Goal: Transaction & Acquisition: Book appointment/travel/reservation

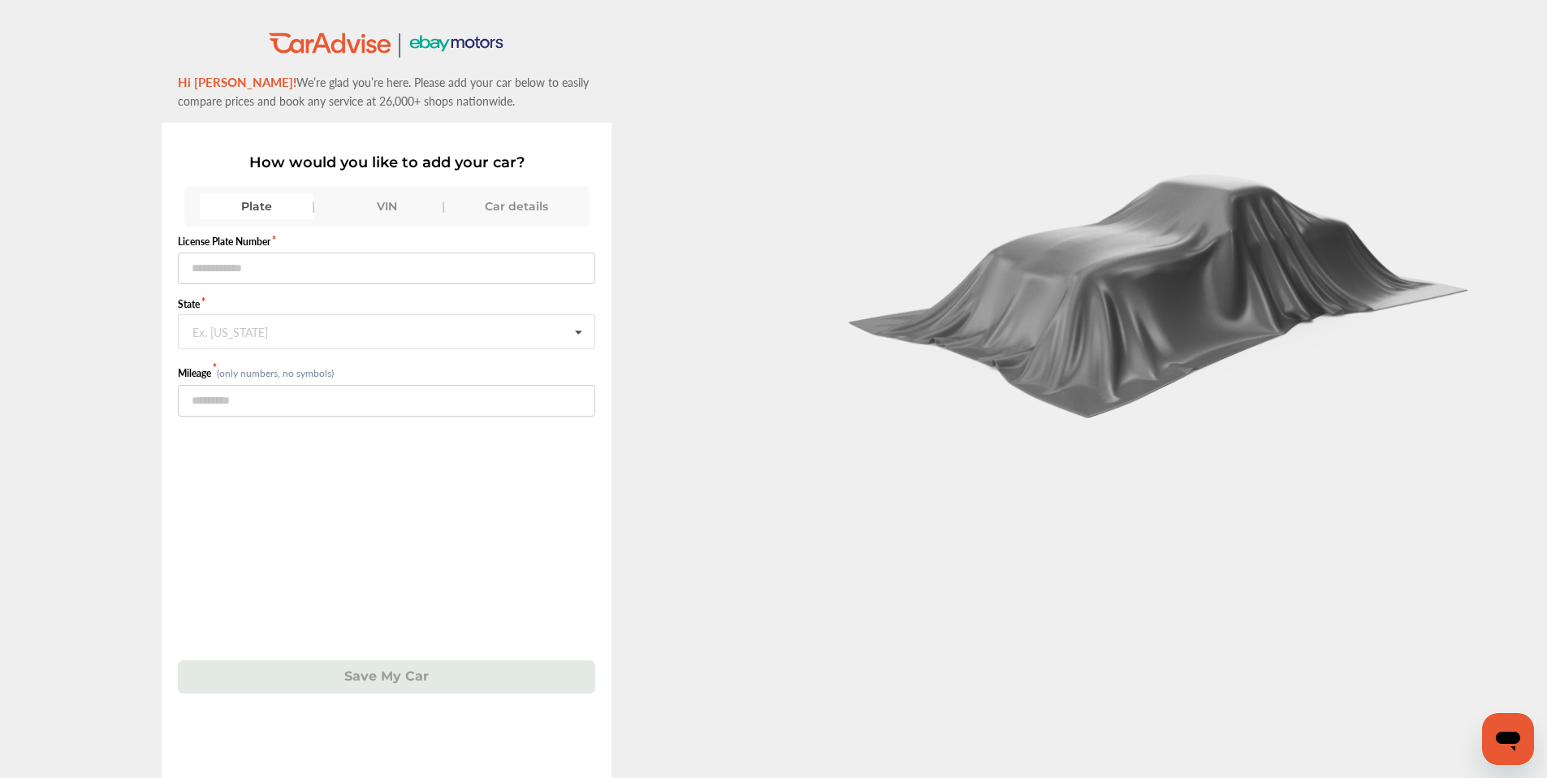
click at [523, 213] on div "Car details" at bounding box center [517, 206] width 114 height 26
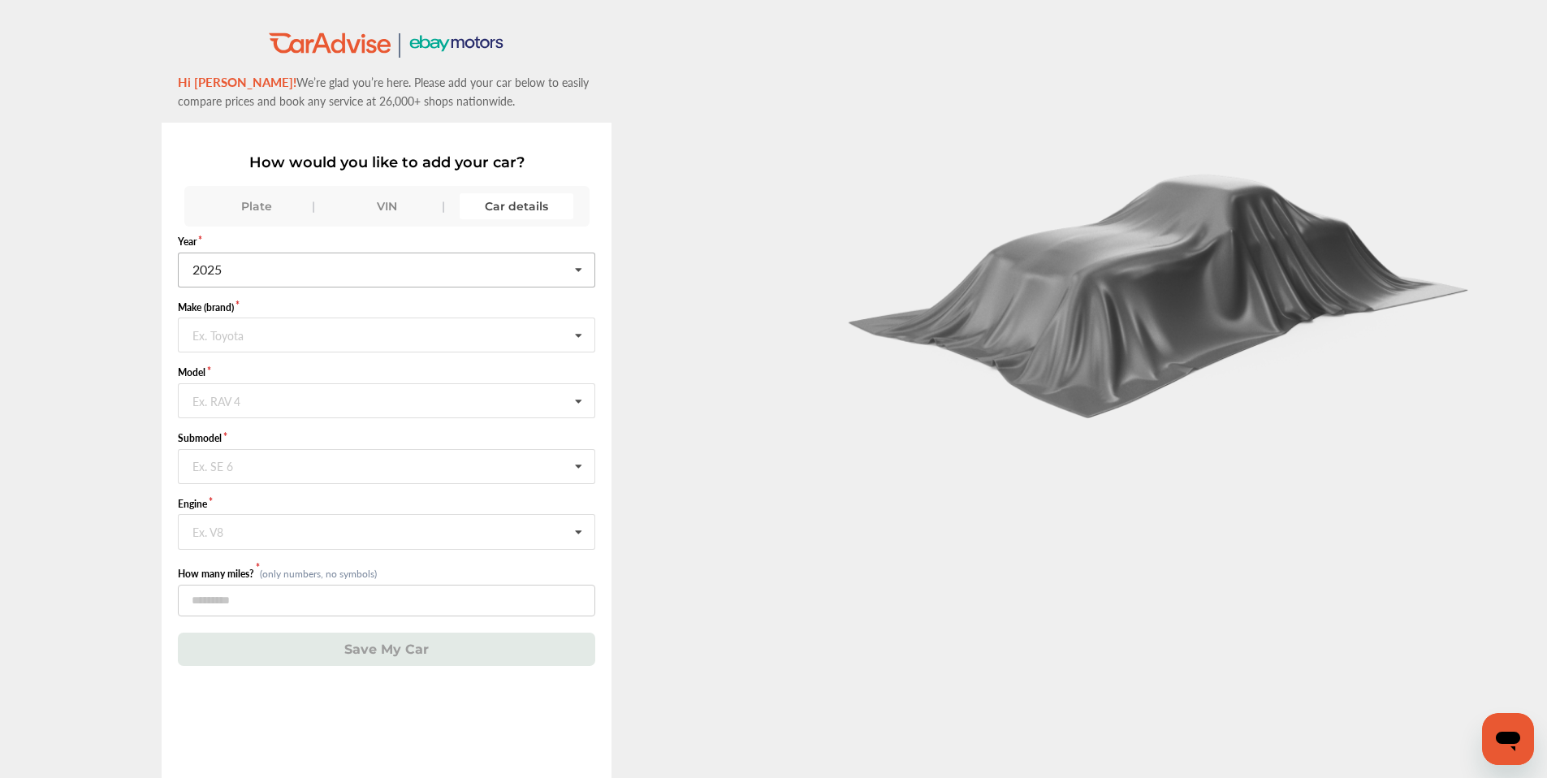
click at [323, 271] on input "text" at bounding box center [387, 269] width 416 height 32
click at [236, 444] on div "2022" at bounding box center [386, 440] width 414 height 34
drag, startPoint x: 248, startPoint y: 339, endPoint x: 247, endPoint y: 355, distance: 15.4
click at [247, 355] on form "Year [DATE] 2026 2025 2024 2023 2022 2021 2020 2019 2018 2017 2016 2015 2014 20…" at bounding box center [386, 450] width 417 height 431
type input "*****"
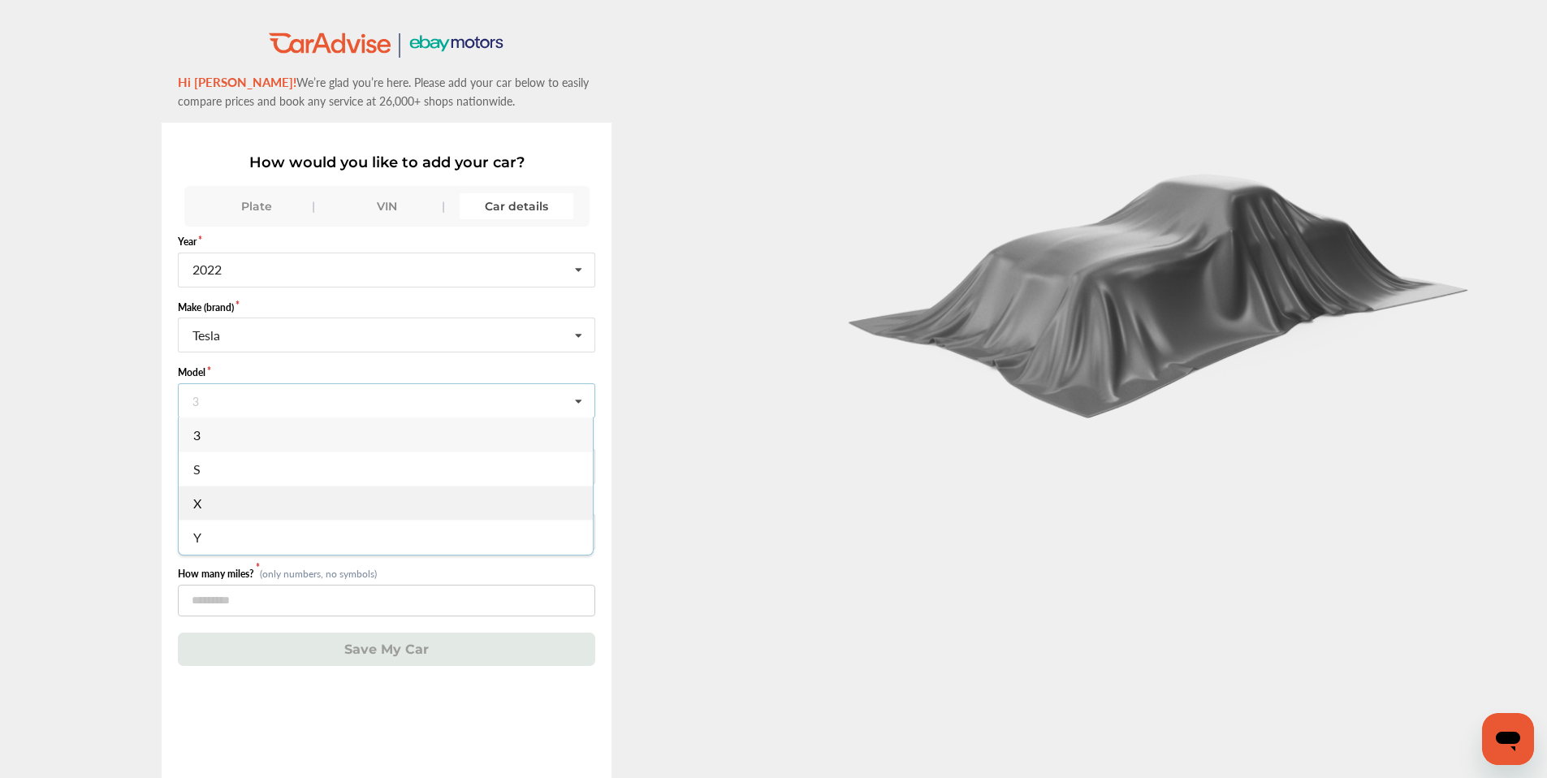
click at [209, 503] on div "X" at bounding box center [386, 503] width 414 height 34
click at [220, 465] on div "Ex. SE 6" at bounding box center [212, 465] width 41 height 10
click at [222, 599] on span "Plaid" at bounding box center [207, 602] width 28 height 19
click at [223, 535] on div "Ex. V8" at bounding box center [207, 530] width 31 height 10
click at [225, 535] on input "text" at bounding box center [387, 531] width 416 height 32
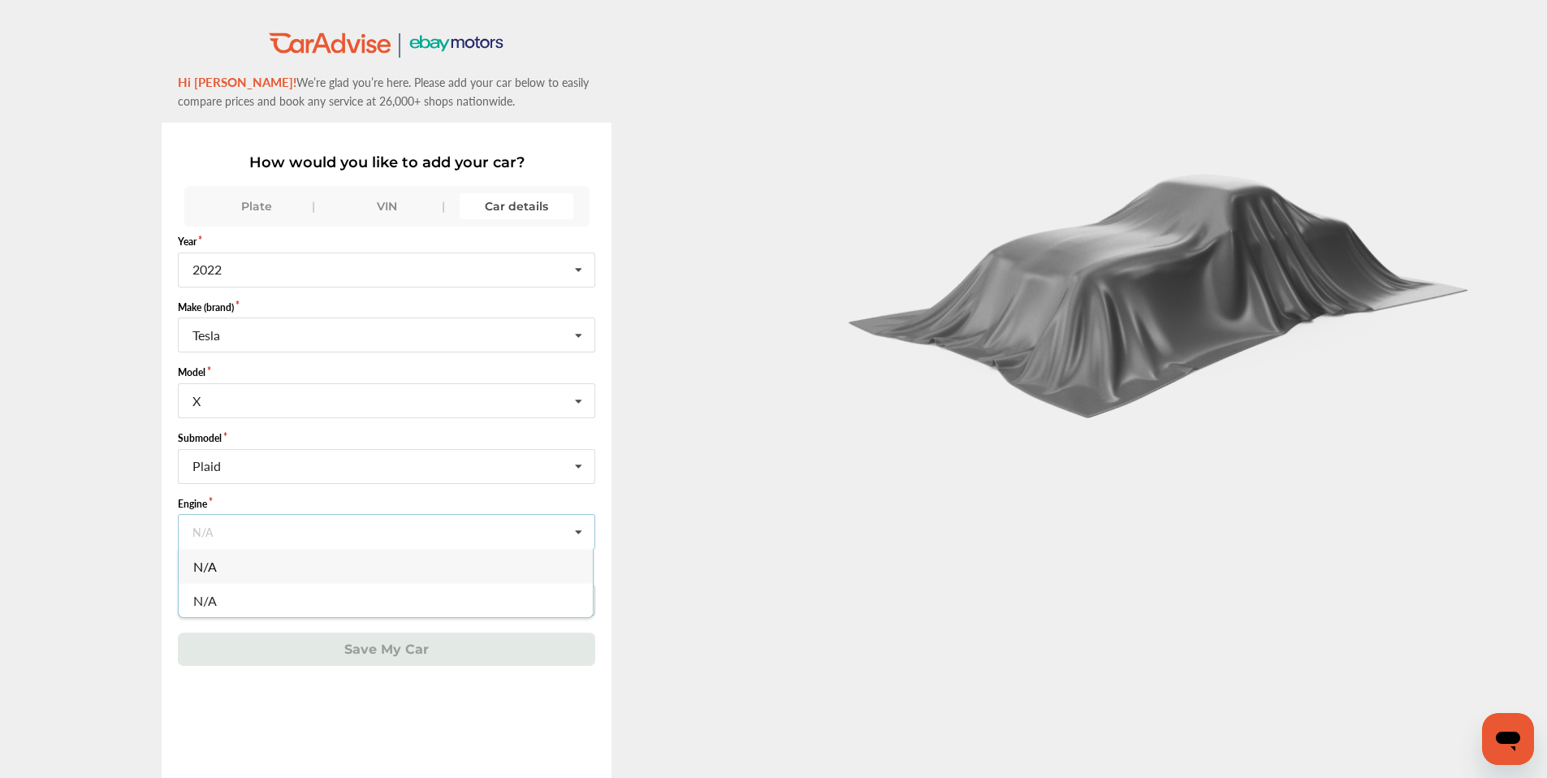
click at [1033, 491] on div at bounding box center [1161, 427] width 774 height 855
click at [195, 596] on input "number" at bounding box center [386, 601] width 417 height 32
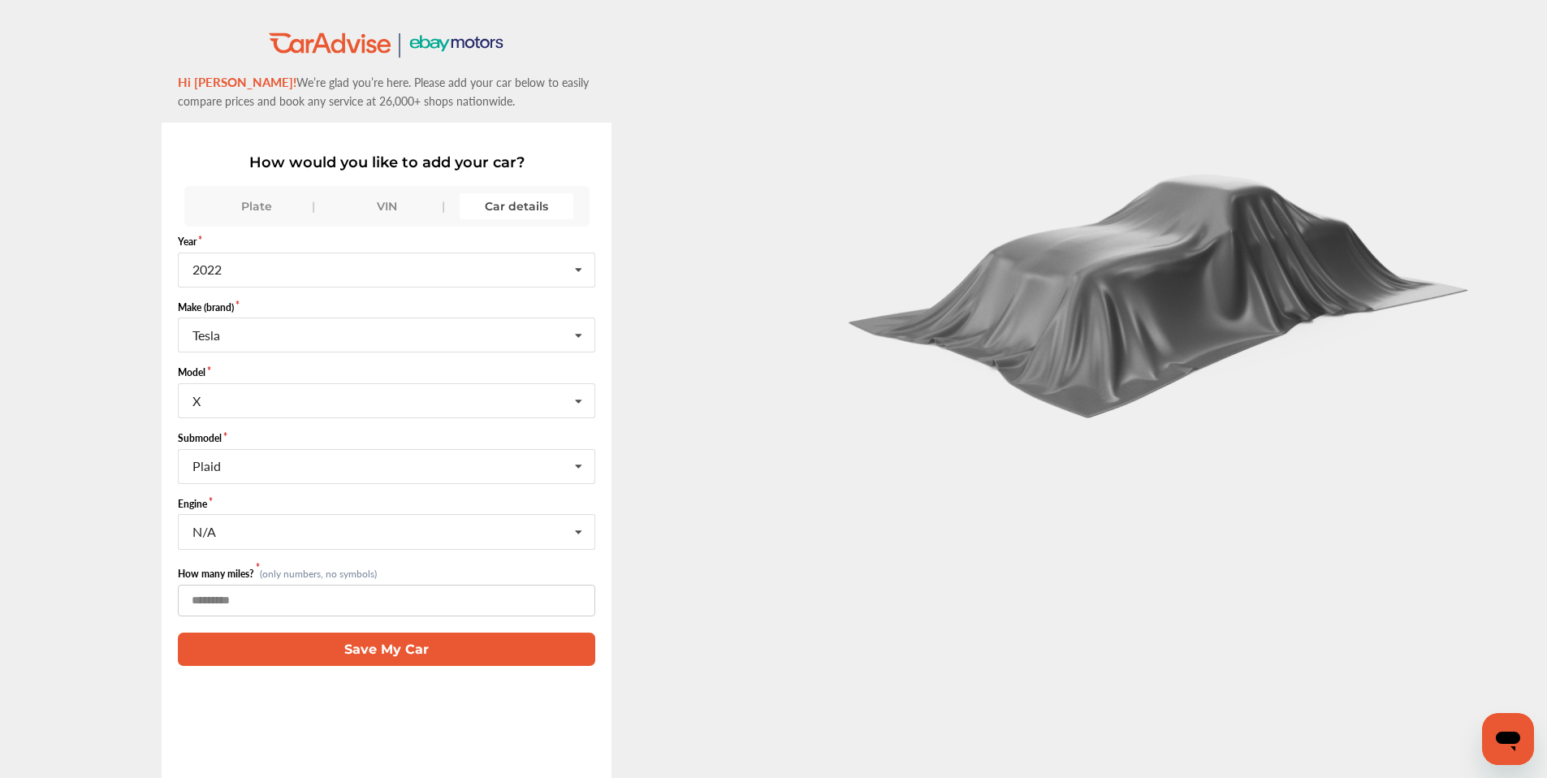
type input "*****"
click at [428, 639] on button "Save My Car" at bounding box center [386, 648] width 417 height 33
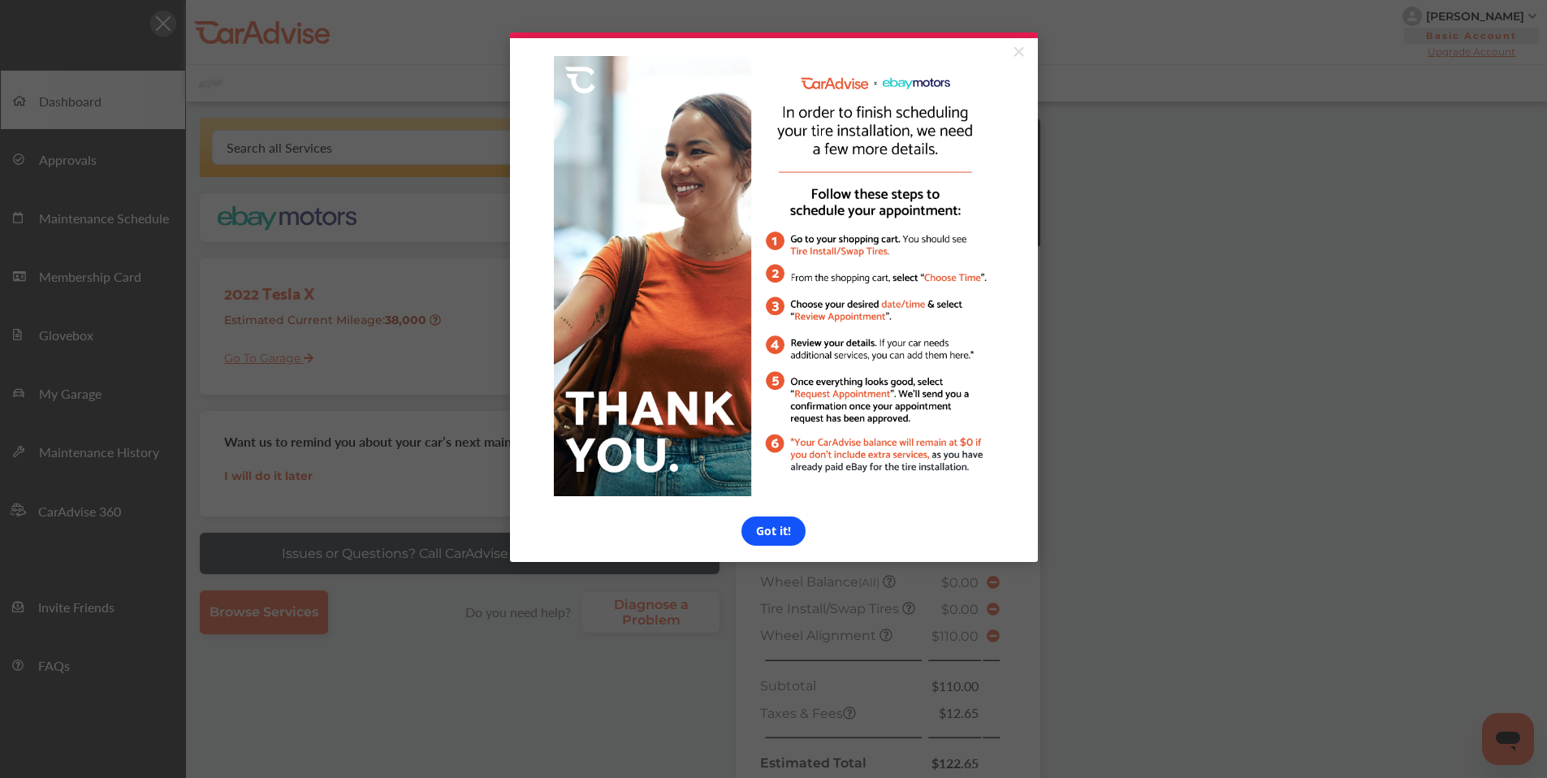
click at [757, 542] on link "Got it!" at bounding box center [773, 530] width 64 height 29
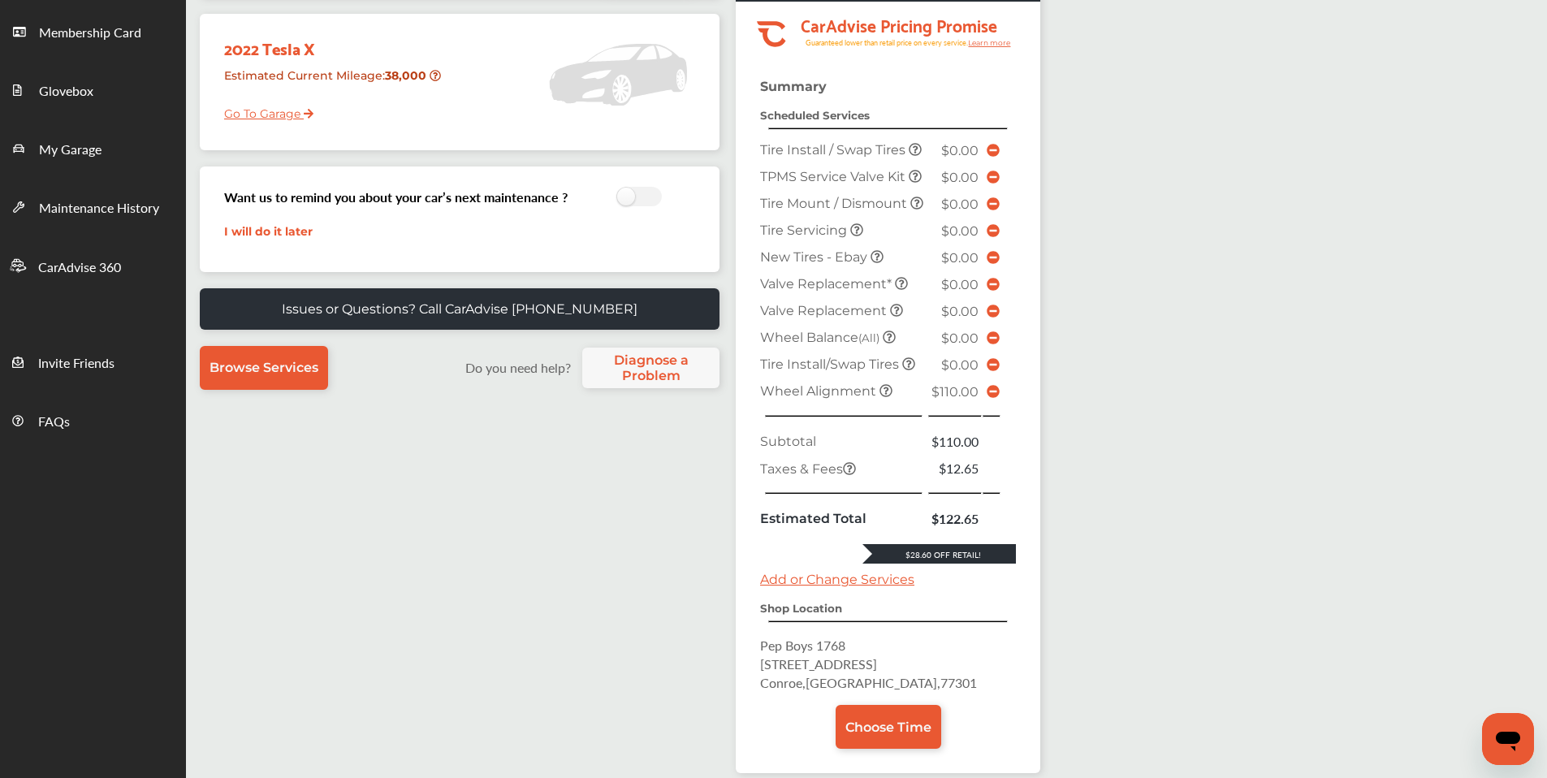
scroll to position [224, 0]
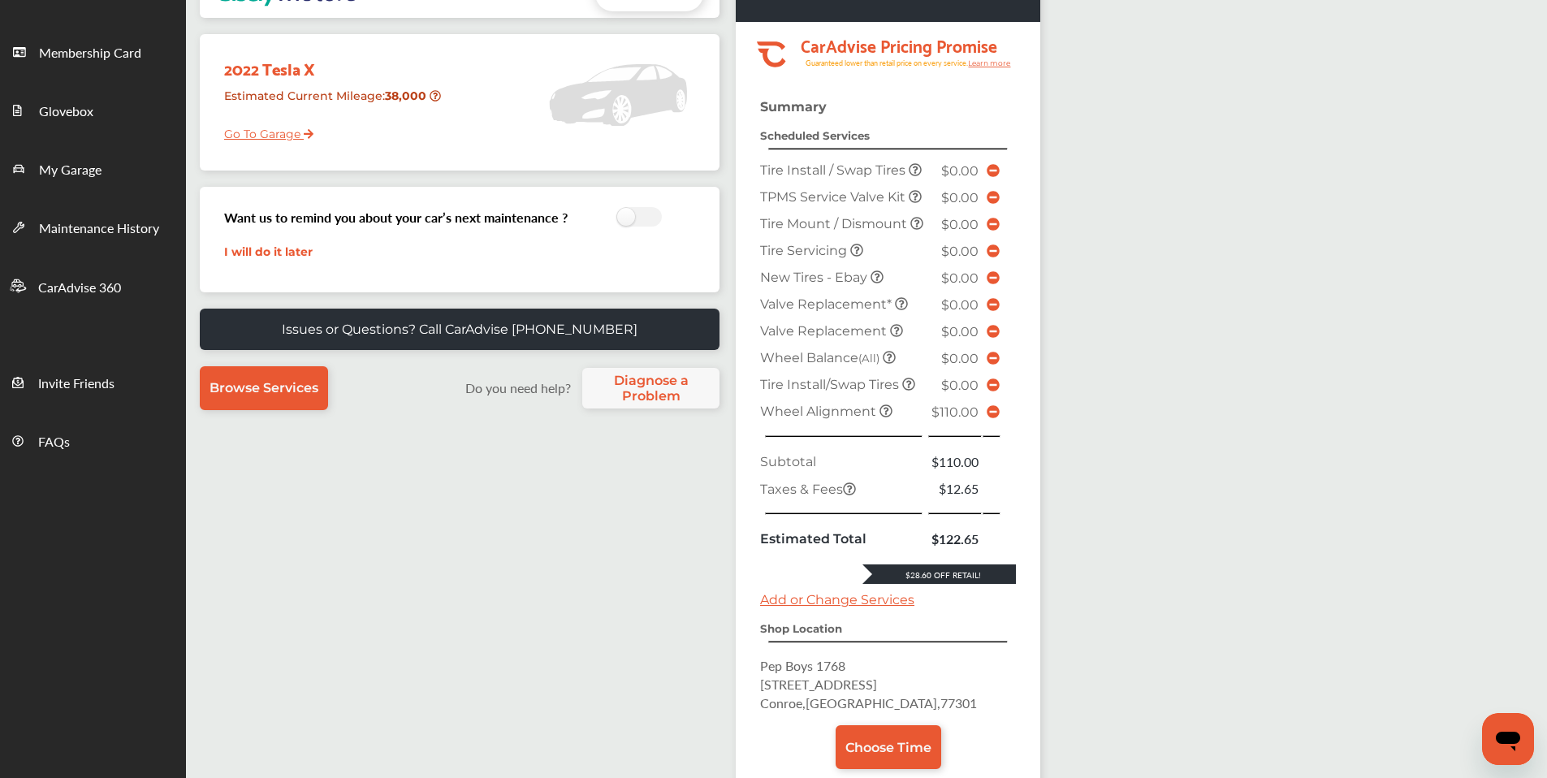
click at [994, 418] on icon at bounding box center [992, 411] width 13 height 13
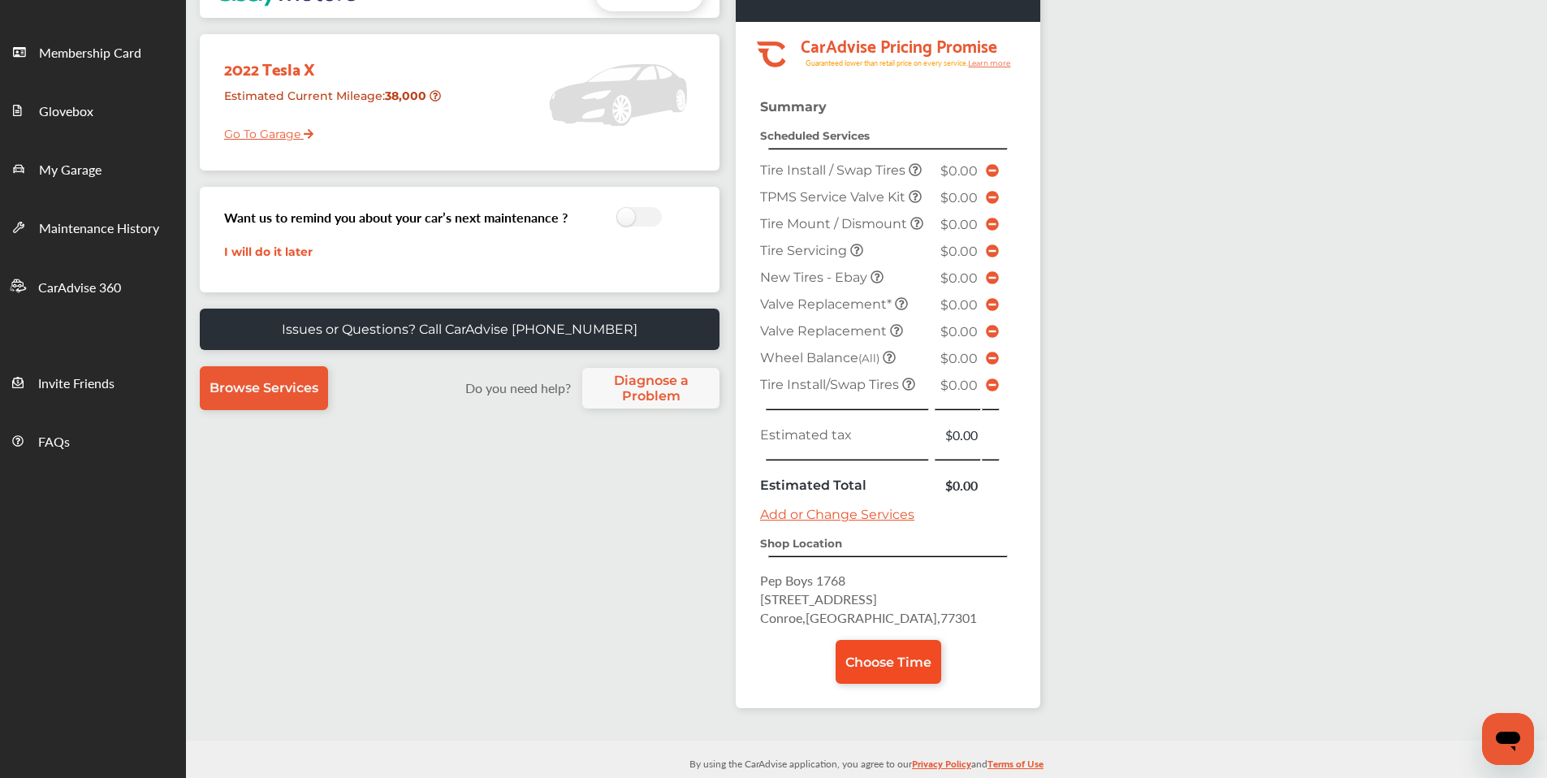
click at [887, 662] on span "Choose Time" at bounding box center [888, 661] width 86 height 15
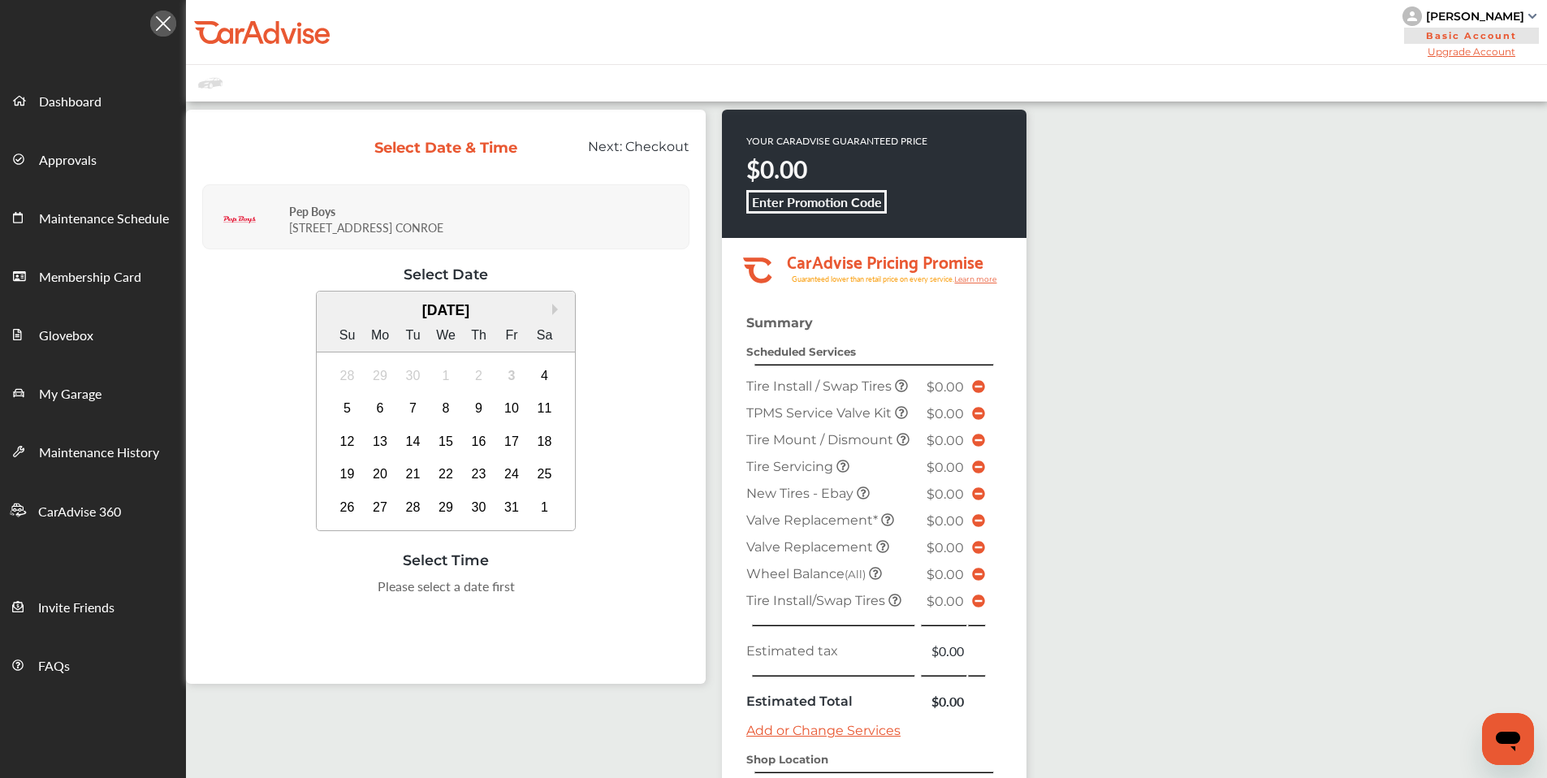
click at [515, 373] on div "3" at bounding box center [511, 376] width 26 height 26
click at [799, 734] on link "Add or Change Services" at bounding box center [823, 730] width 154 height 15
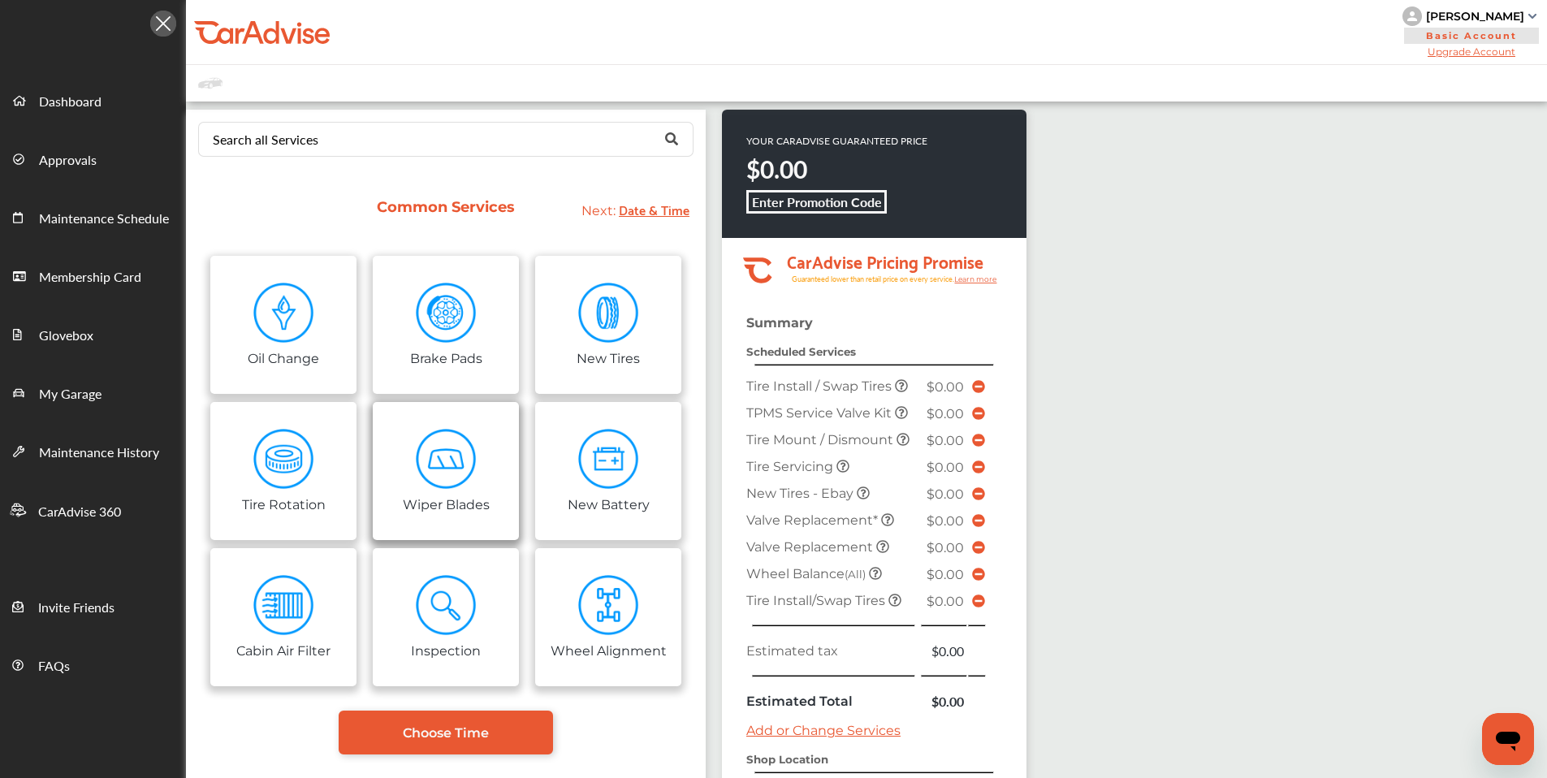
click at [462, 504] on div "Wiper Blades" at bounding box center [446, 503] width 87 height 19
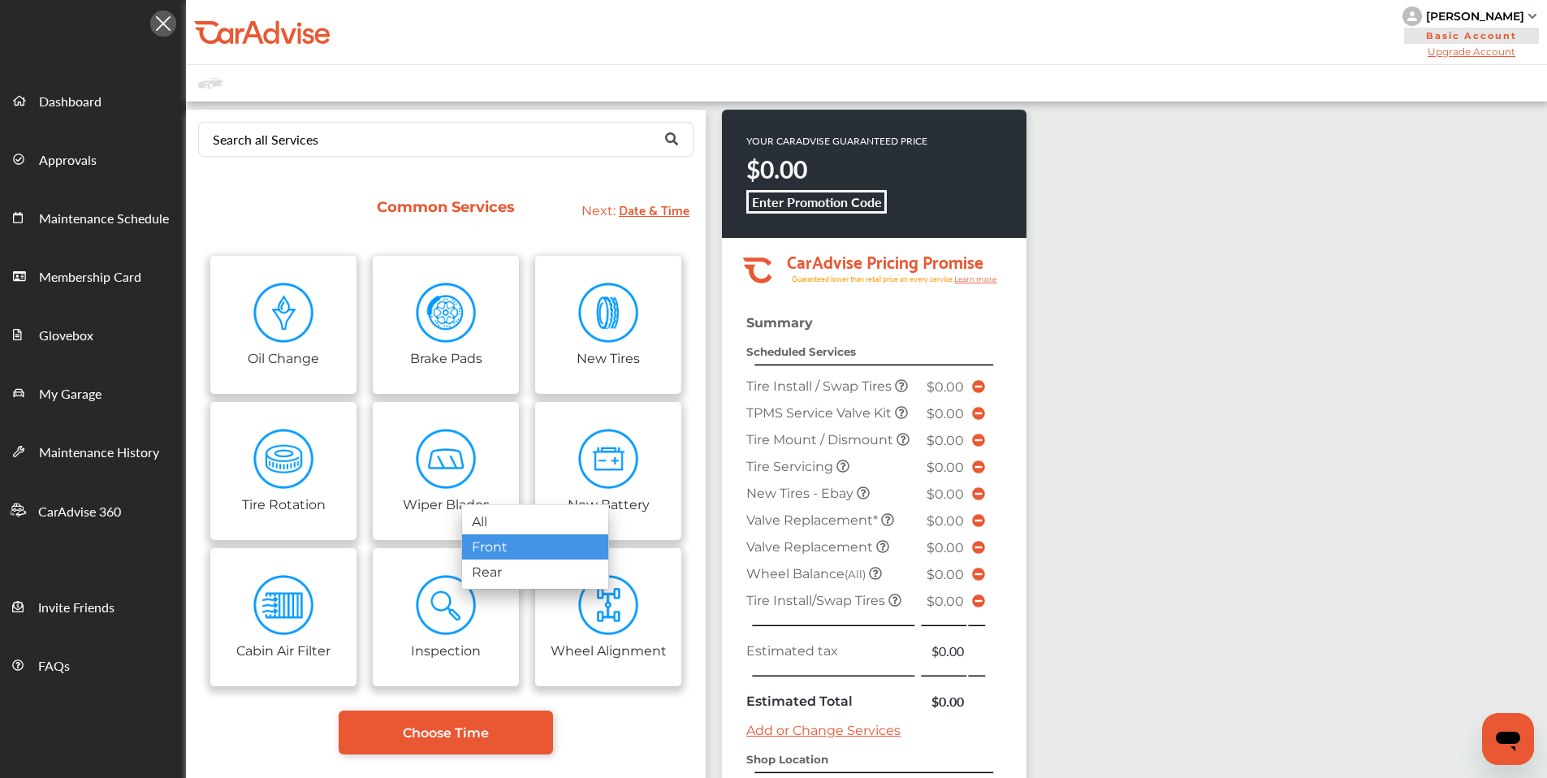
click at [511, 555] on div "Front" at bounding box center [535, 546] width 146 height 25
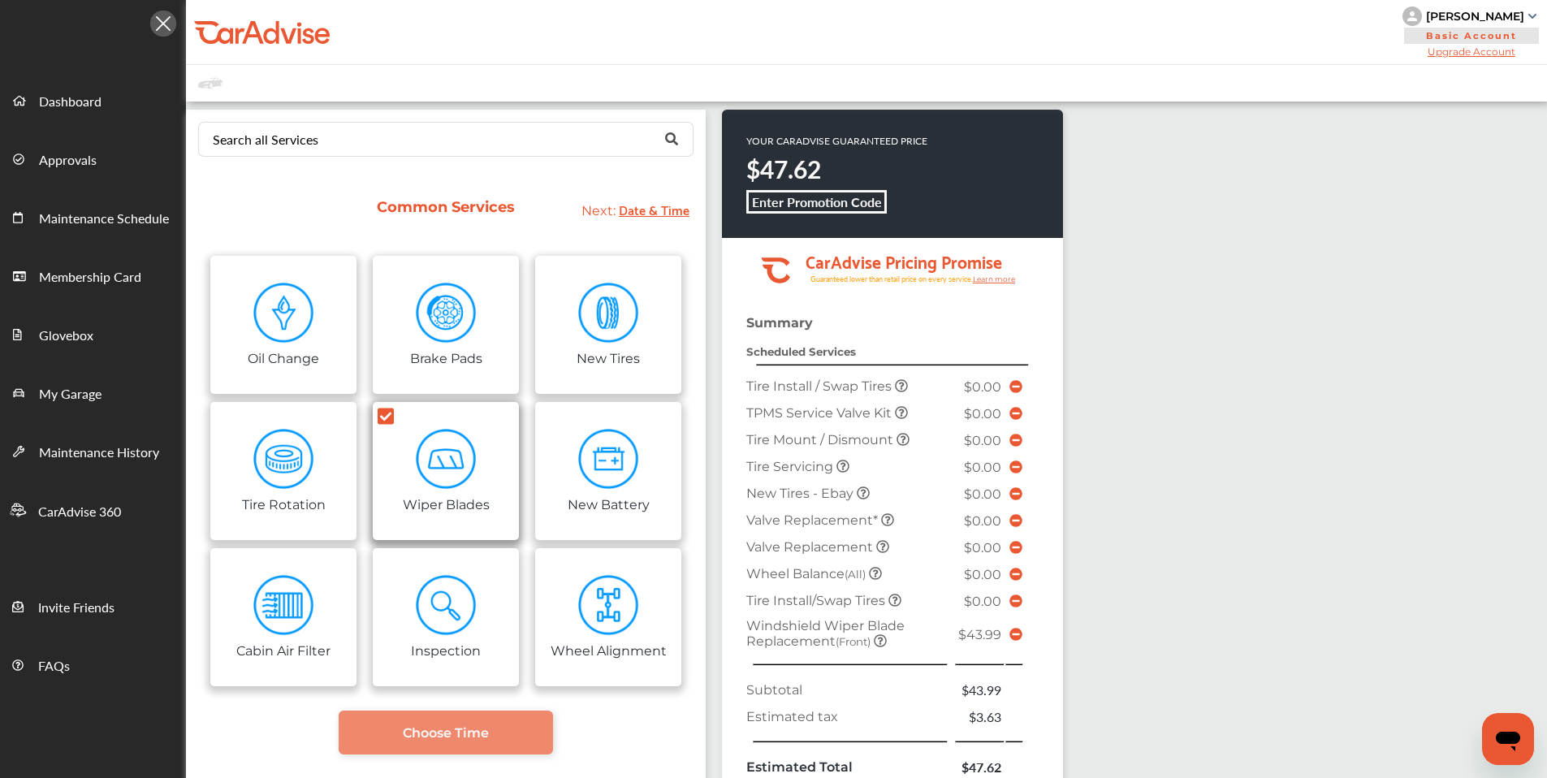
click at [391, 416] on icon at bounding box center [386, 416] width 16 height 16
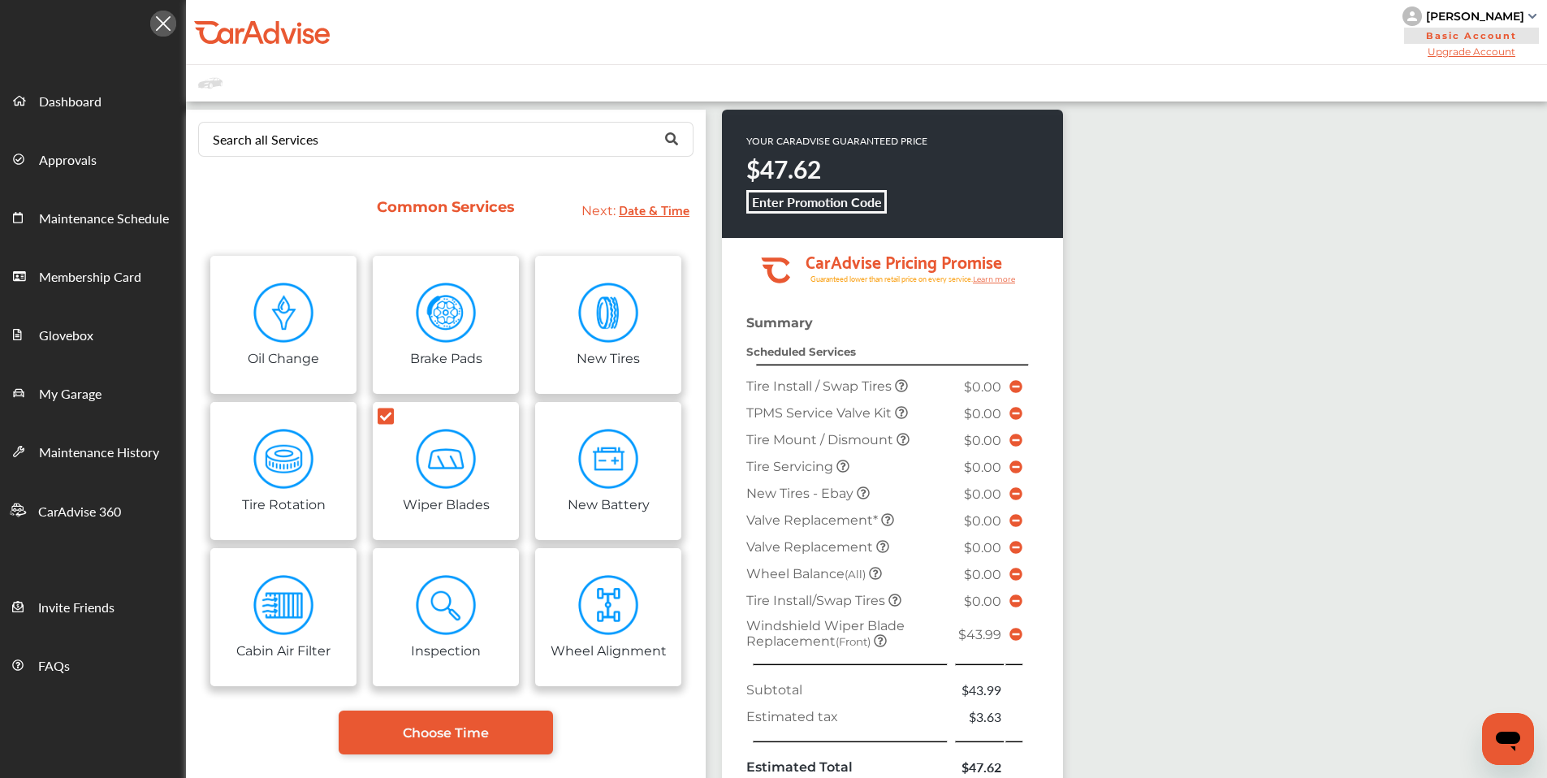
click at [1016, 637] on icon at bounding box center [1015, 634] width 13 height 13
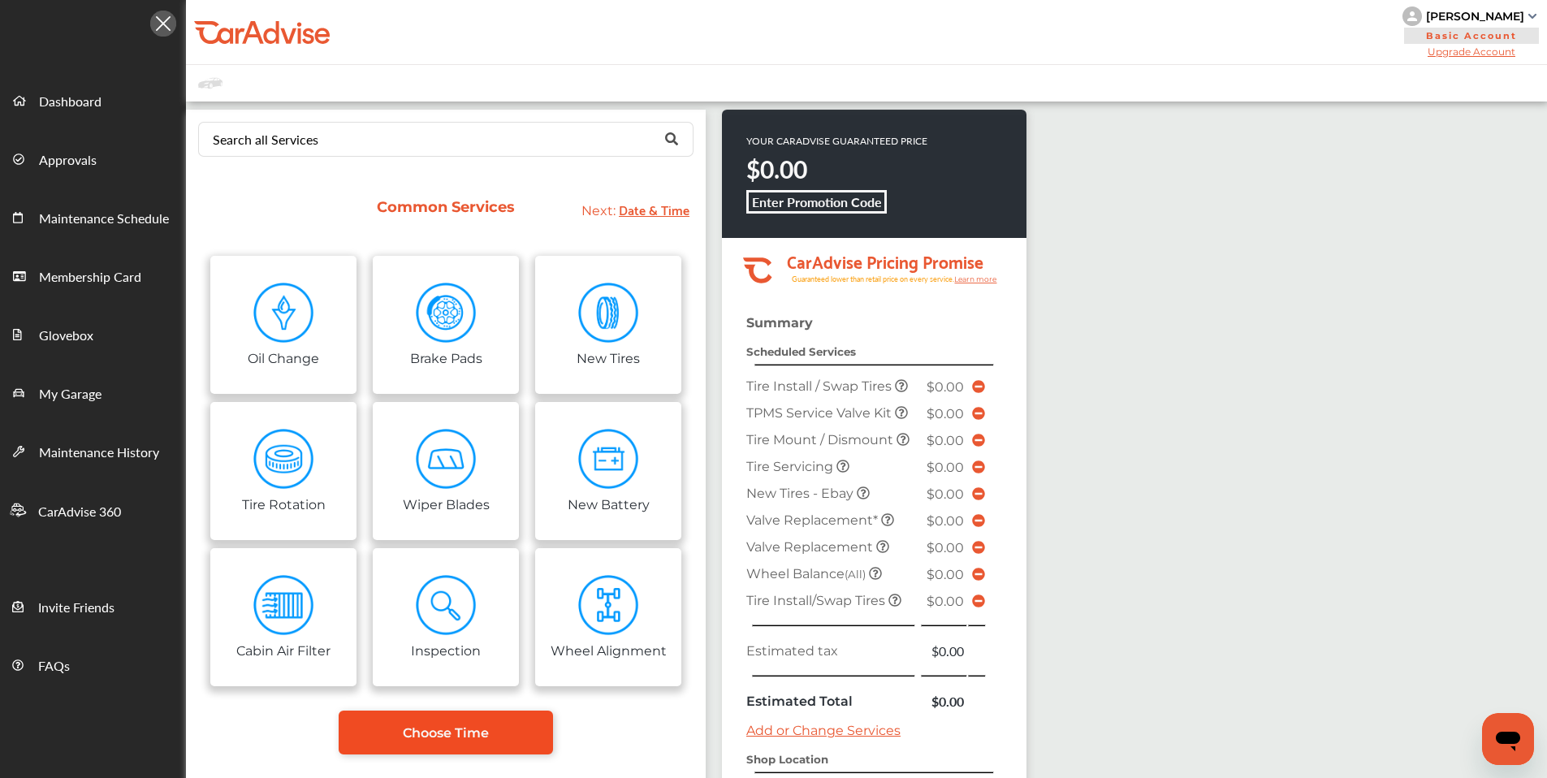
click at [514, 736] on link "Choose Time" at bounding box center [446, 732] width 214 height 44
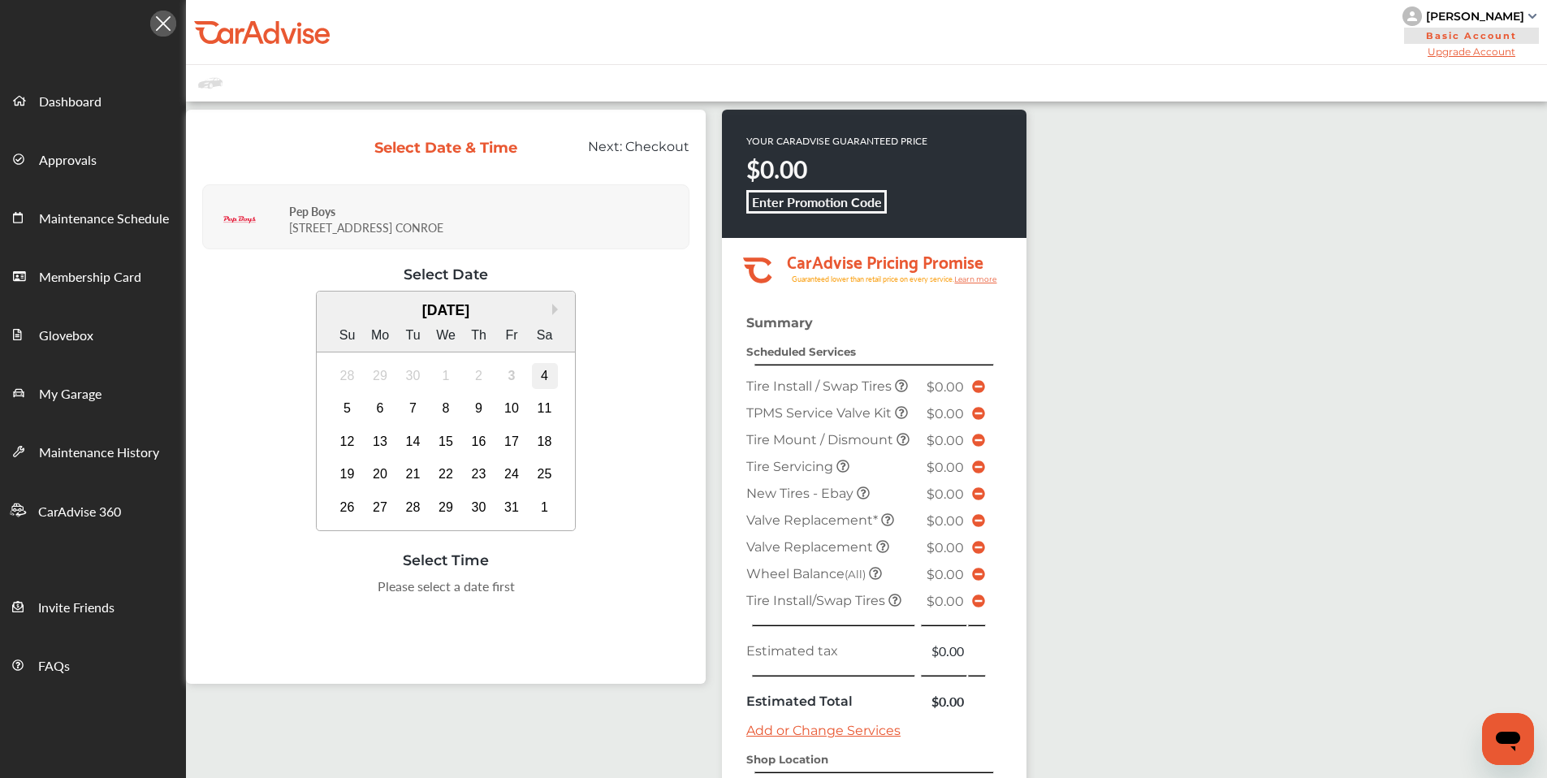
click at [547, 373] on div "4" at bounding box center [545, 376] width 26 height 26
click at [370, 409] on div "6" at bounding box center [380, 408] width 26 height 26
click at [352, 406] on div "5" at bounding box center [347, 408] width 26 height 26
click at [412, 416] on div "7" at bounding box center [413, 408] width 26 height 26
click at [447, 413] on div "8" at bounding box center [446, 408] width 26 height 26
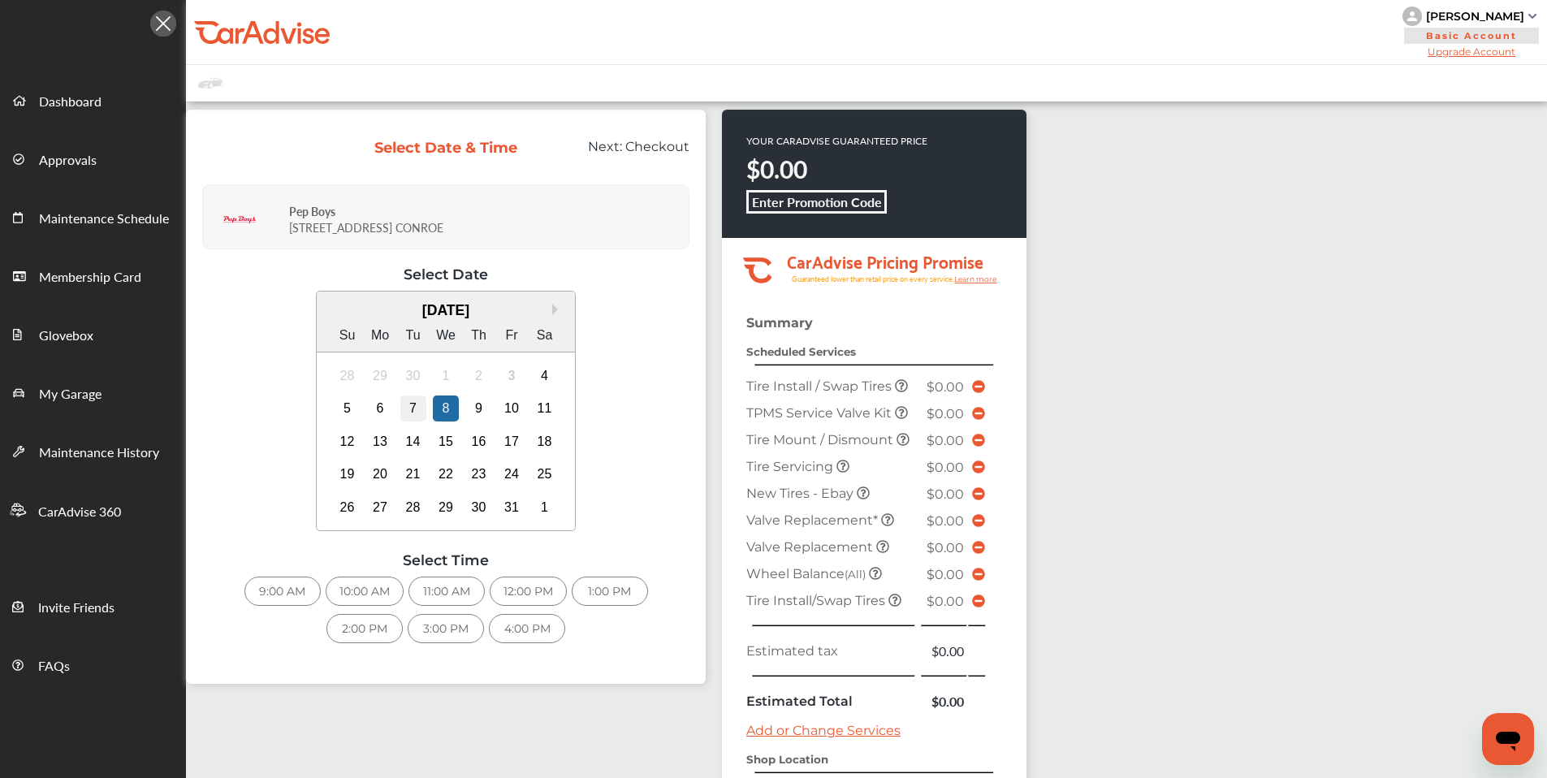
click at [415, 412] on div "7" at bounding box center [413, 408] width 26 height 26
click at [415, 589] on div "11:00 AM" at bounding box center [446, 590] width 76 height 29
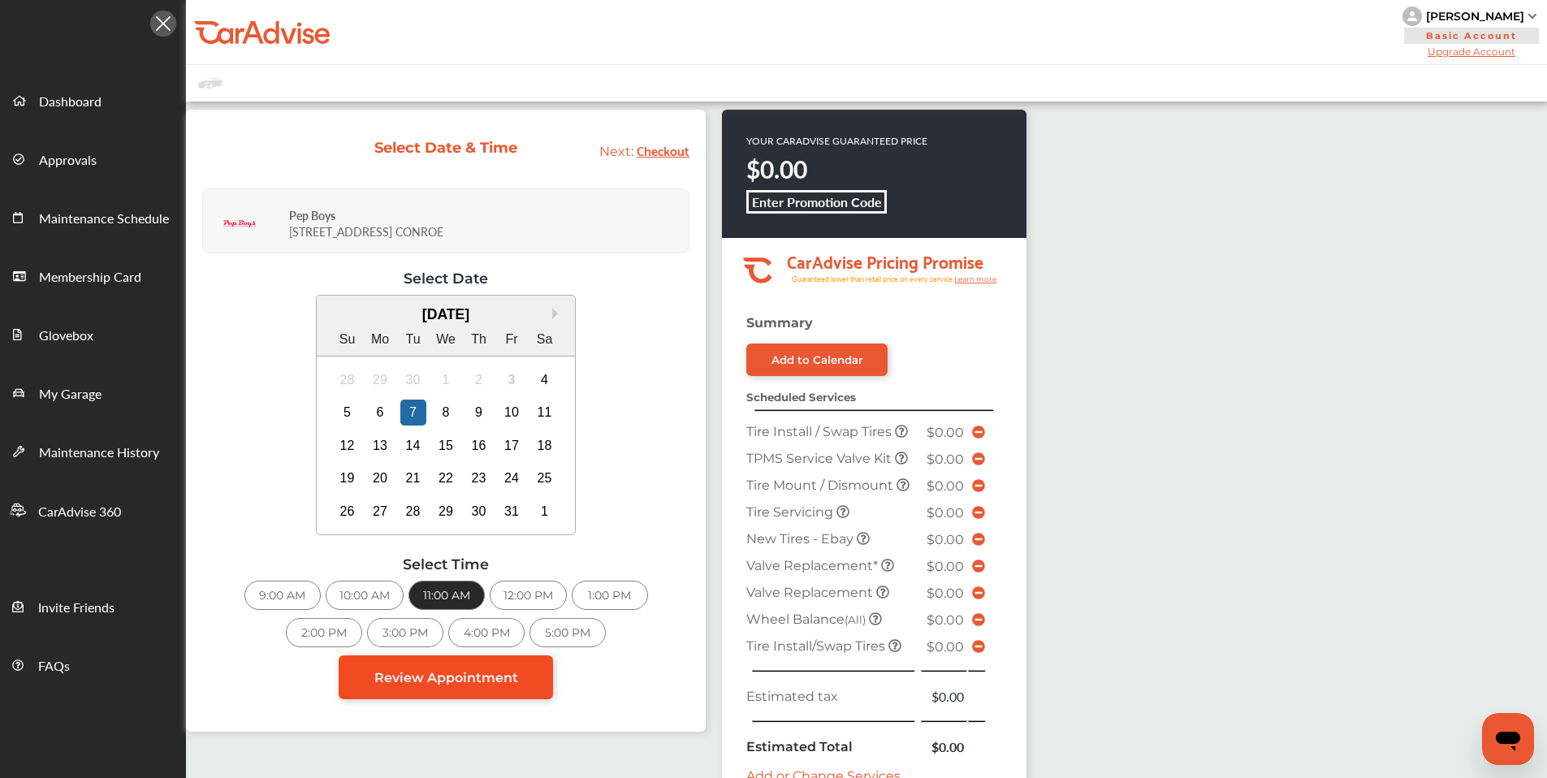
click at [423, 676] on span "Review Appointment" at bounding box center [446, 677] width 144 height 15
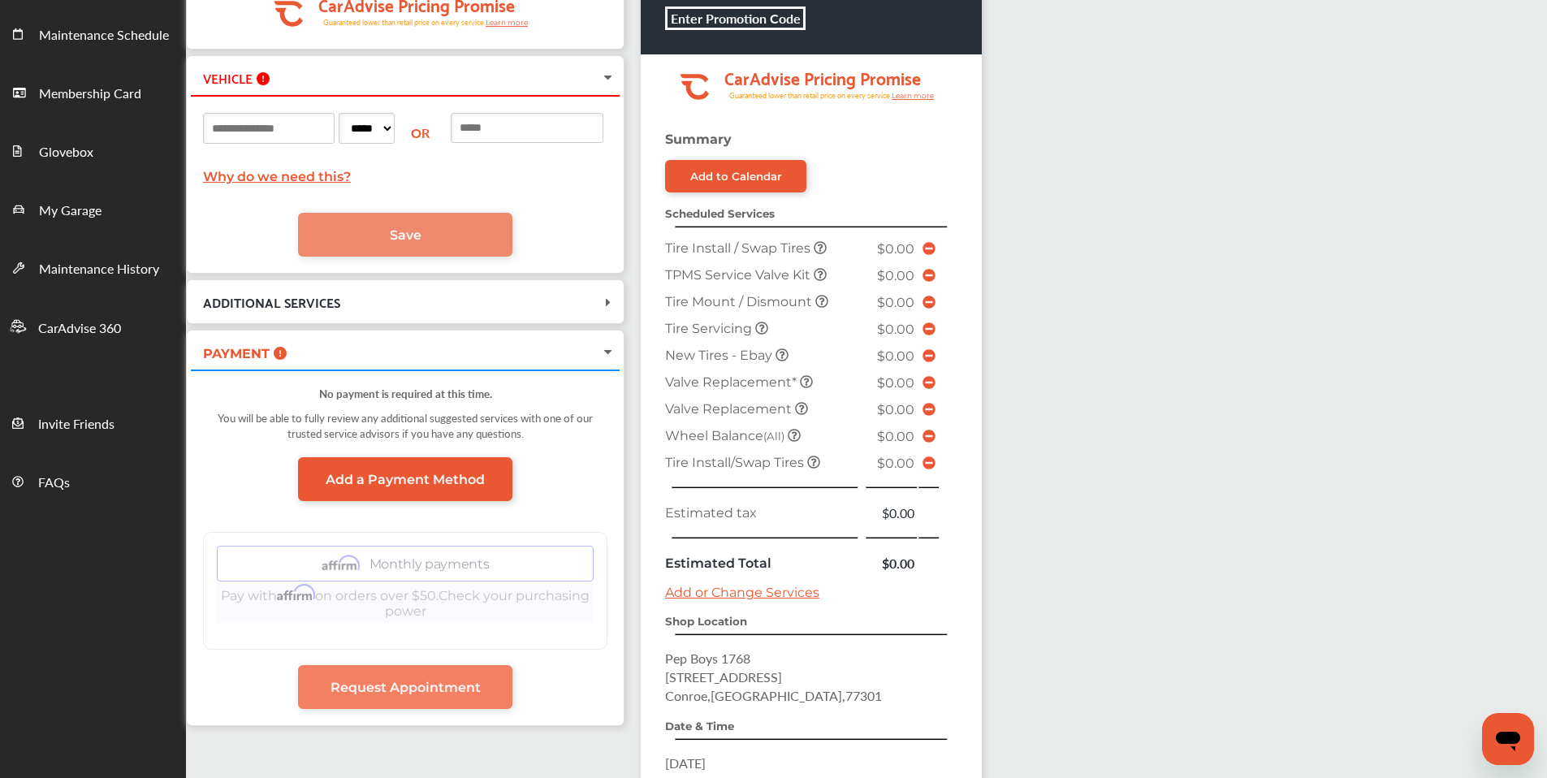
scroll to position [182, 0]
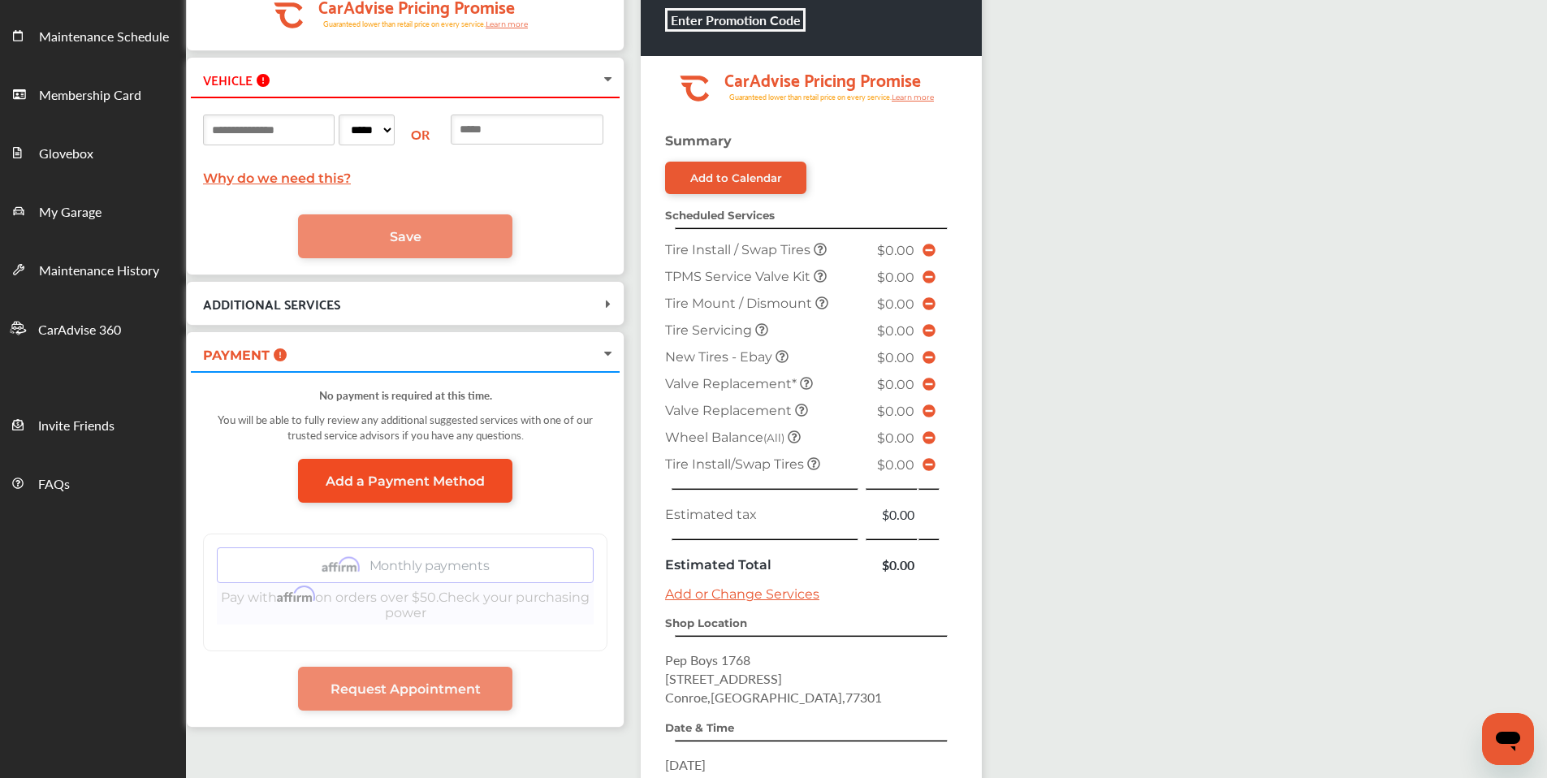
click at [392, 479] on span "Add a Payment Method" at bounding box center [405, 480] width 159 height 15
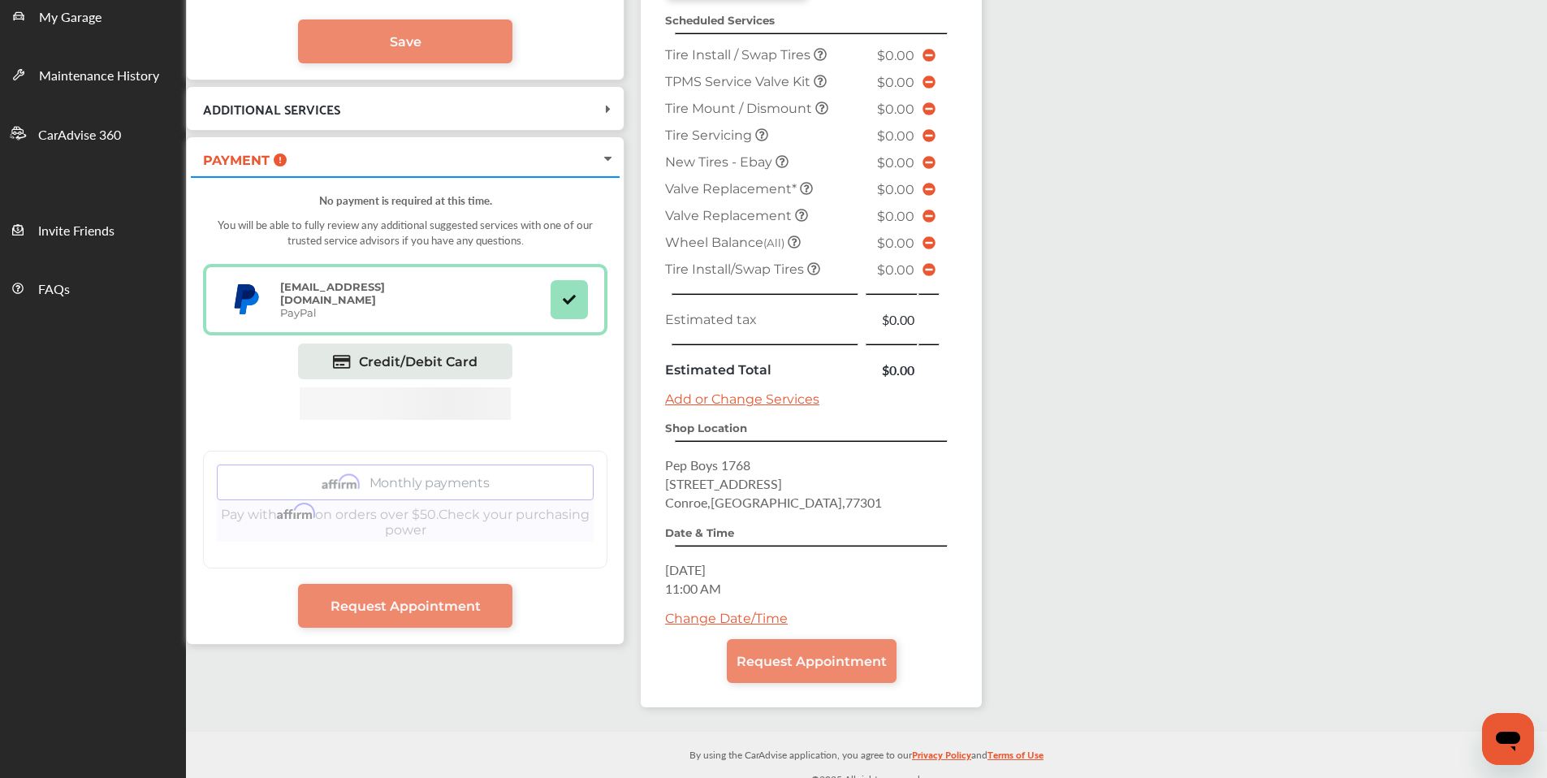
scroll to position [389, 0]
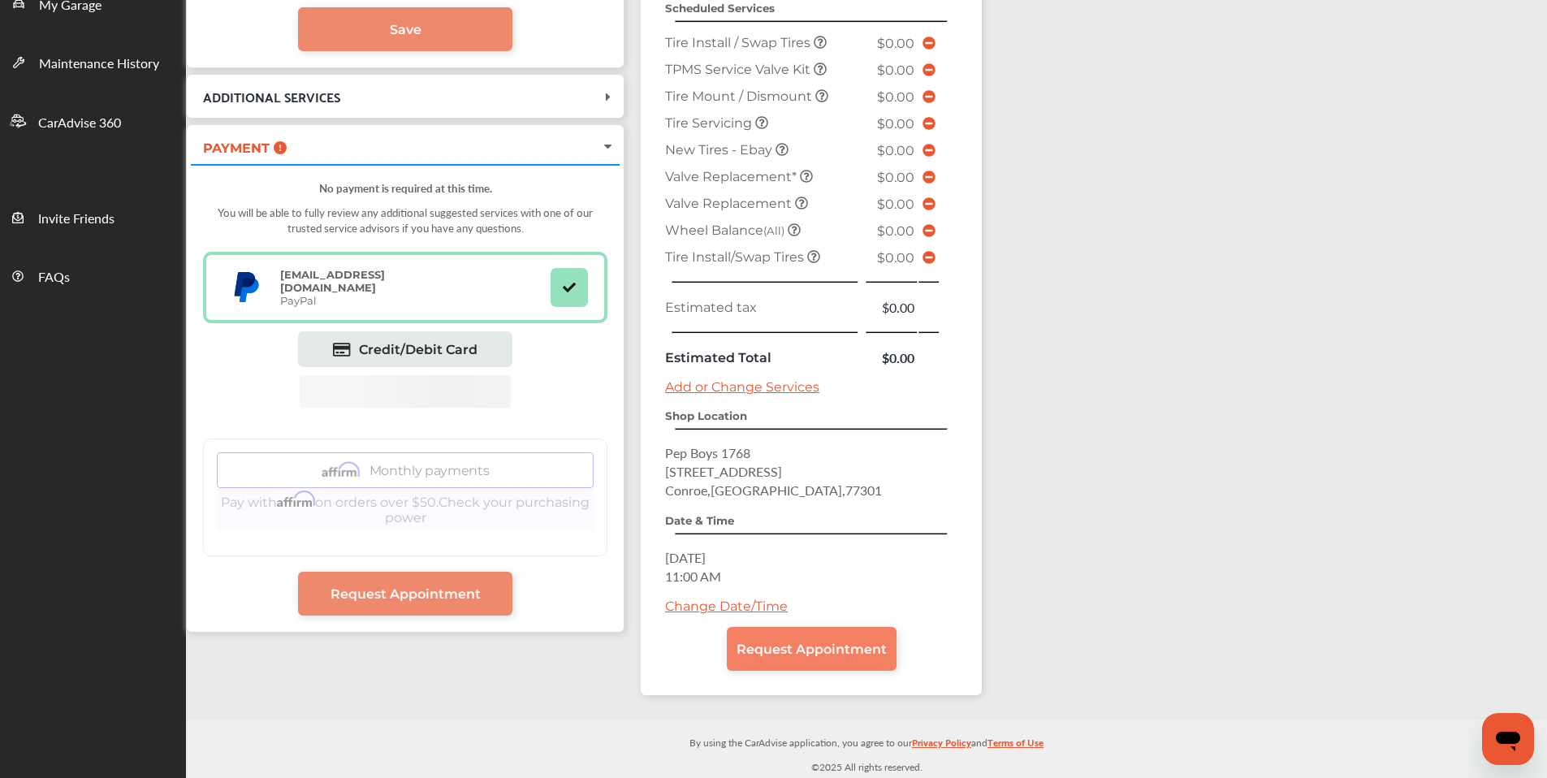
click at [748, 647] on span "Request Appointment" at bounding box center [811, 648] width 150 height 15
click at [830, 673] on div "Summary Add to Calendar Scheduled Services Tire Install / Swap Tires $0.00 TPMS…" at bounding box center [811, 310] width 341 height 769
drag, startPoint x: 826, startPoint y: 661, endPoint x: 805, endPoint y: 659, distance: 21.2
click at [826, 661] on link "Request Appointment" at bounding box center [812, 649] width 170 height 44
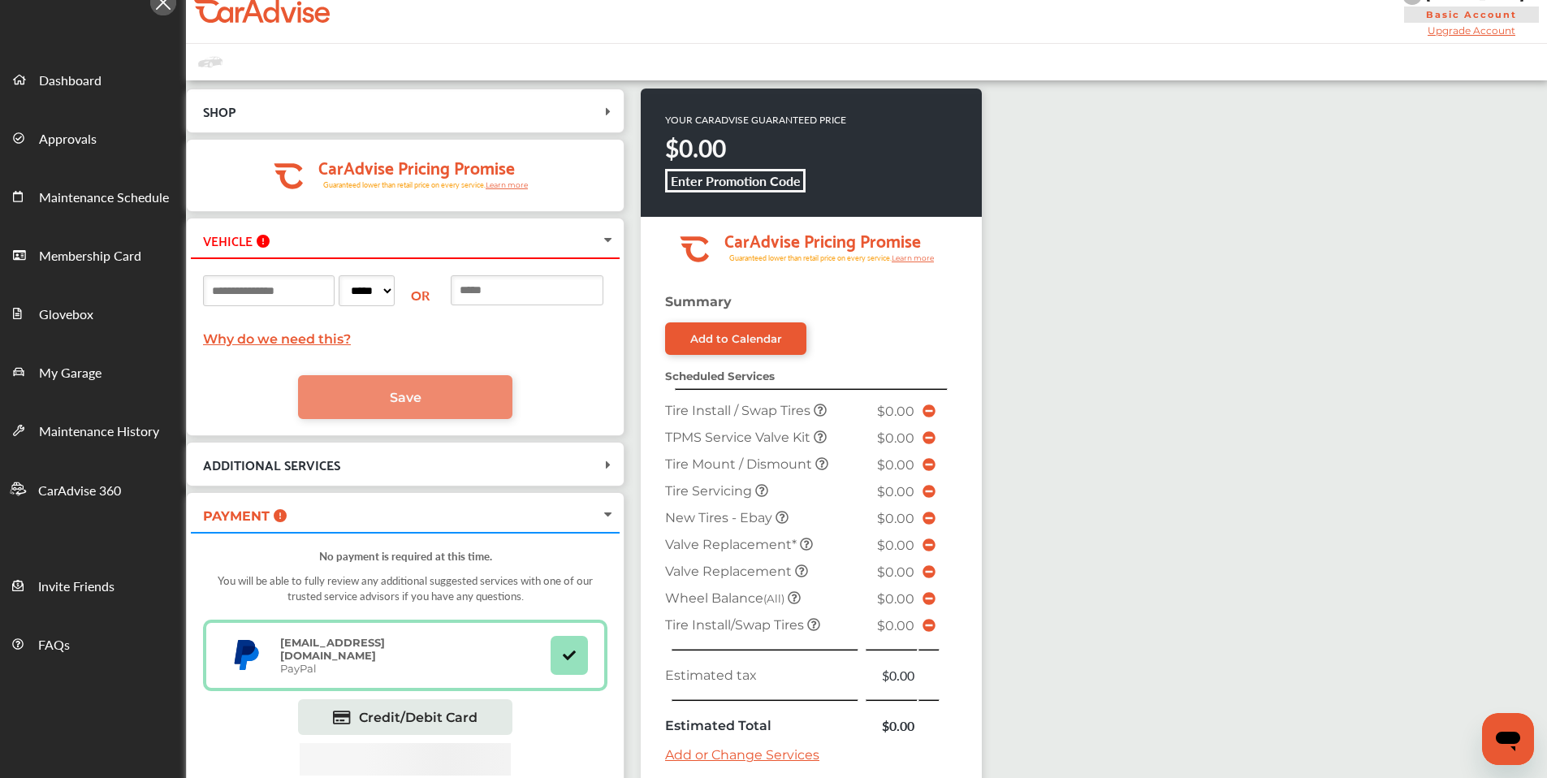
scroll to position [0, 0]
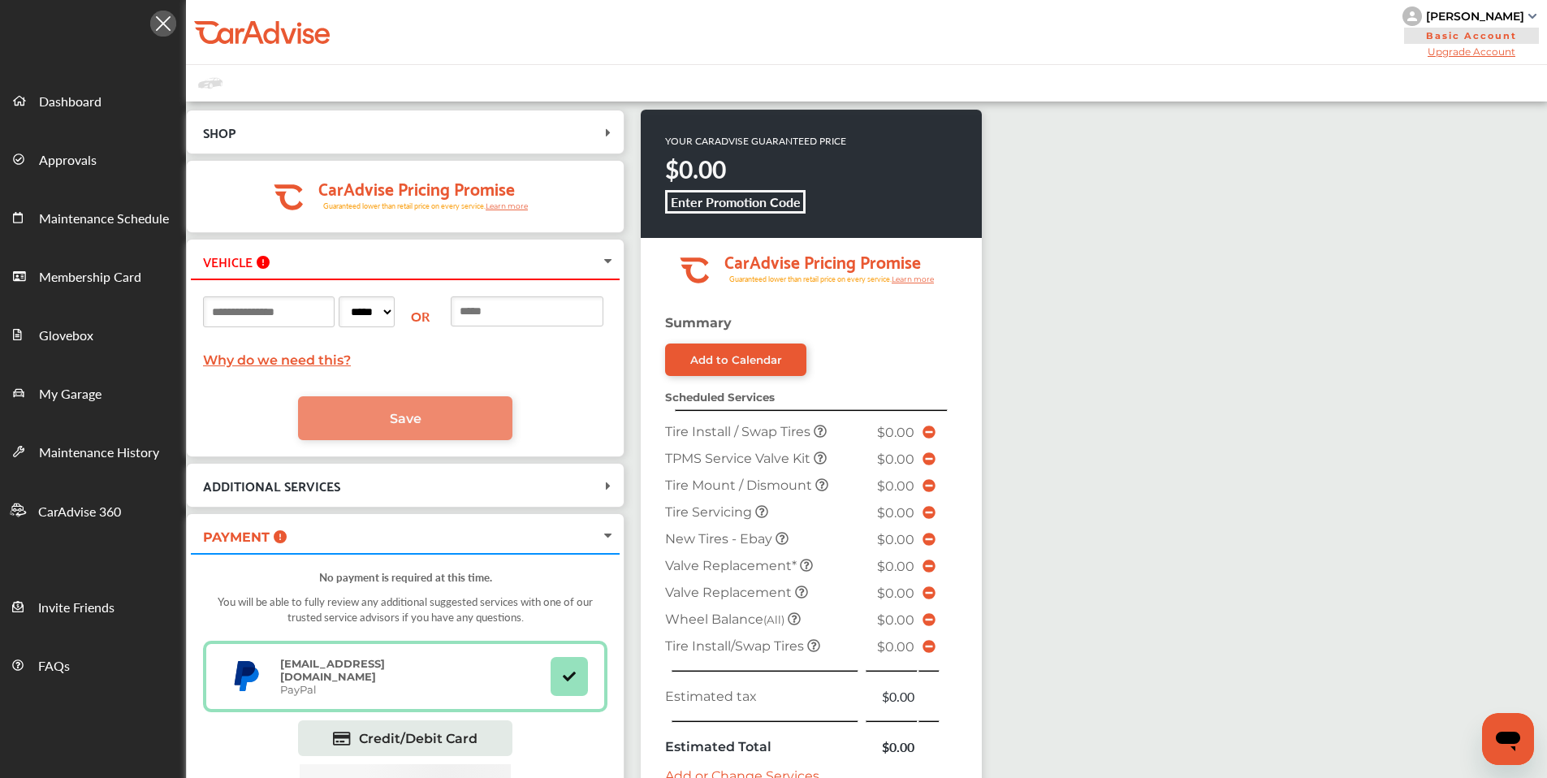
click at [304, 308] on input at bounding box center [269, 311] width 132 height 31
type input "*******"
click at [381, 301] on select "***** ** ** ** ** ** ** ** ** ** ** ** ** ** ** ** ** ** ** ** ** ** ** ** ** *…" at bounding box center [367, 311] width 56 height 31
select select "**"
click at [342, 296] on select "***** ** ** ** ** ** ** ** ** ** ** ** ** ** ** ** ** ** ** ** ** ** ** ** ** *…" at bounding box center [367, 311] width 56 height 31
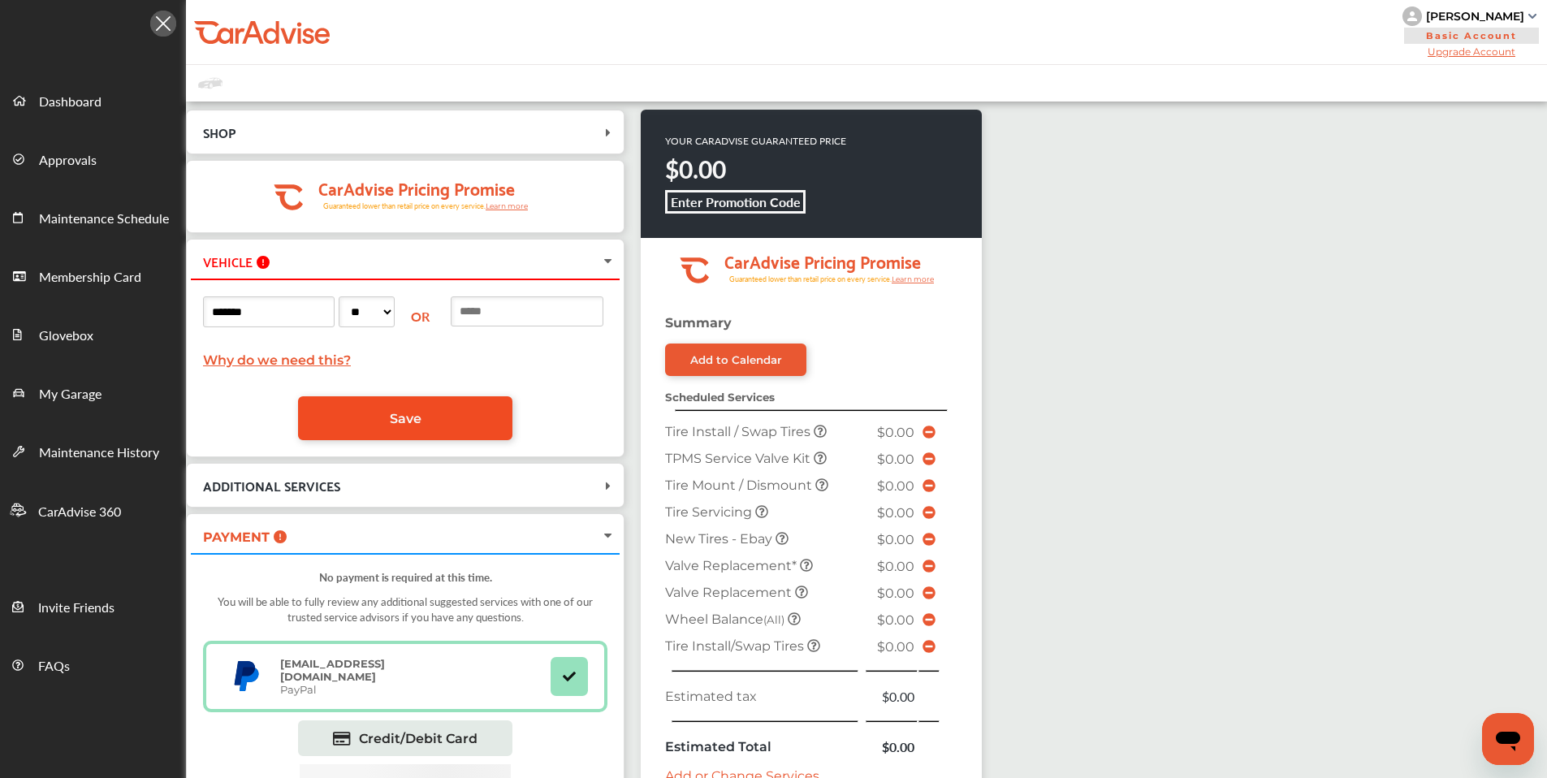
click at [382, 427] on link "Save" at bounding box center [405, 418] width 214 height 44
click at [499, 424] on link "Save" at bounding box center [405, 418] width 214 height 44
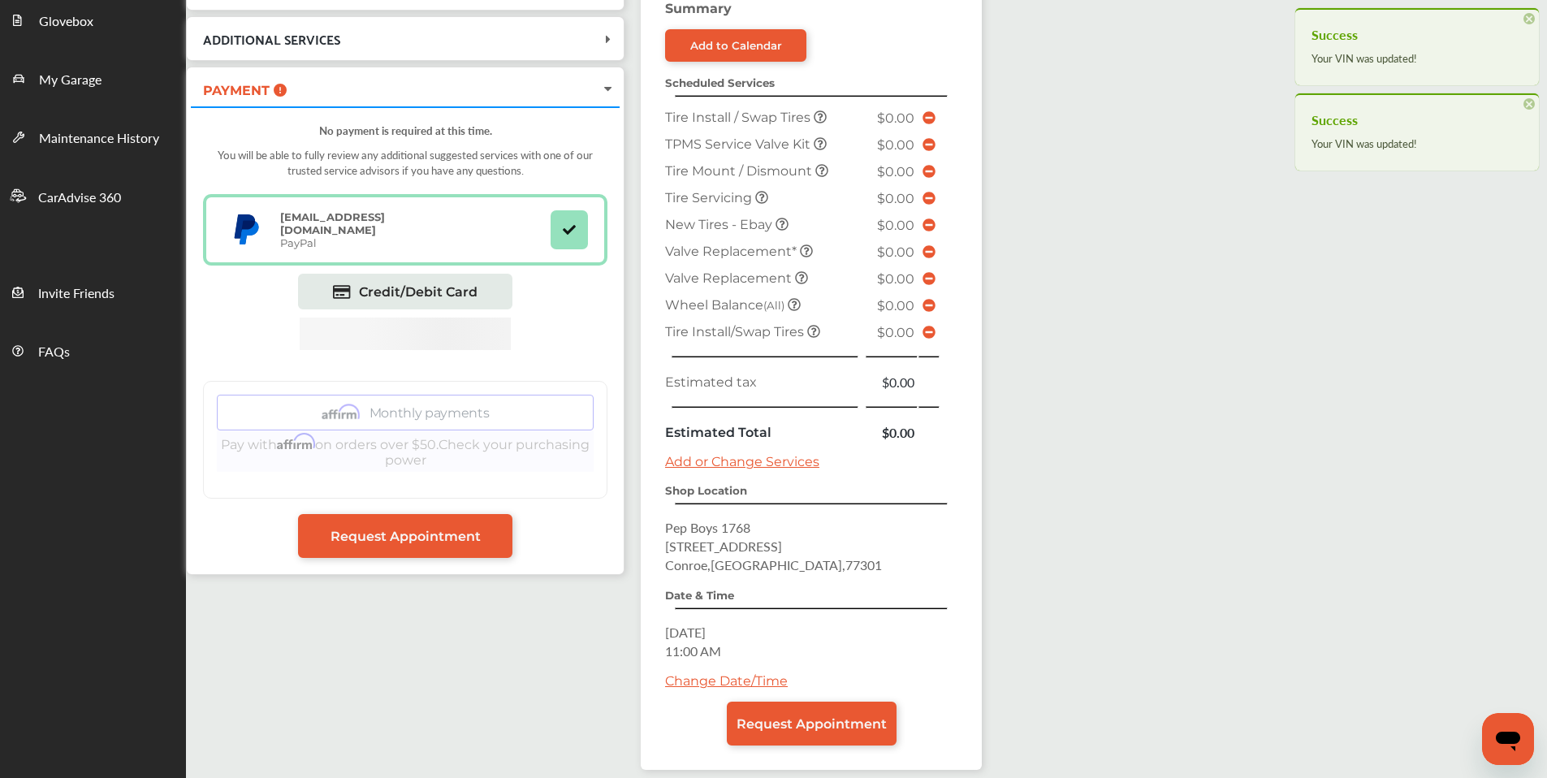
scroll to position [389, 0]
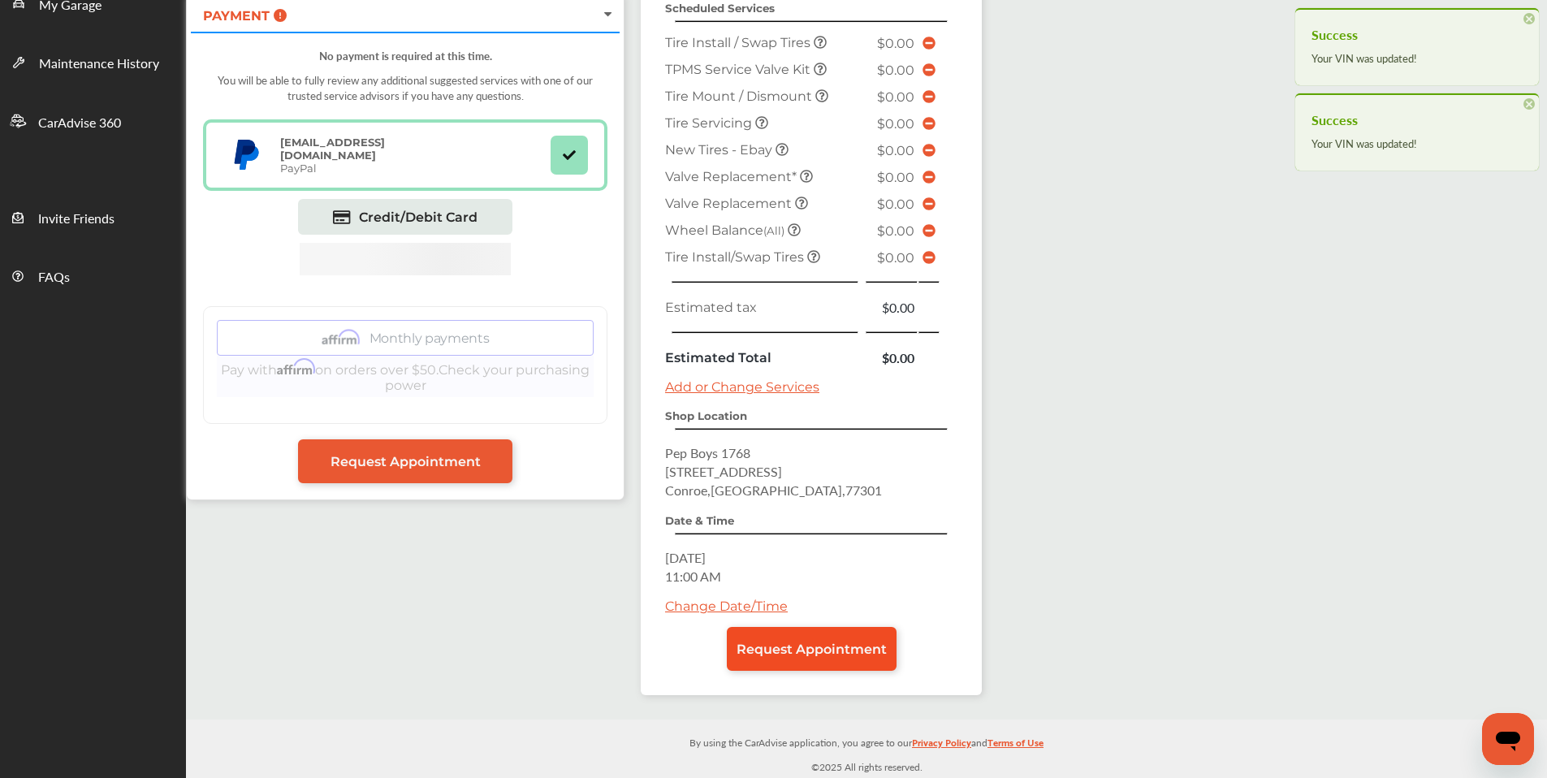
click at [743, 651] on span "Request Appointment" at bounding box center [811, 648] width 150 height 15
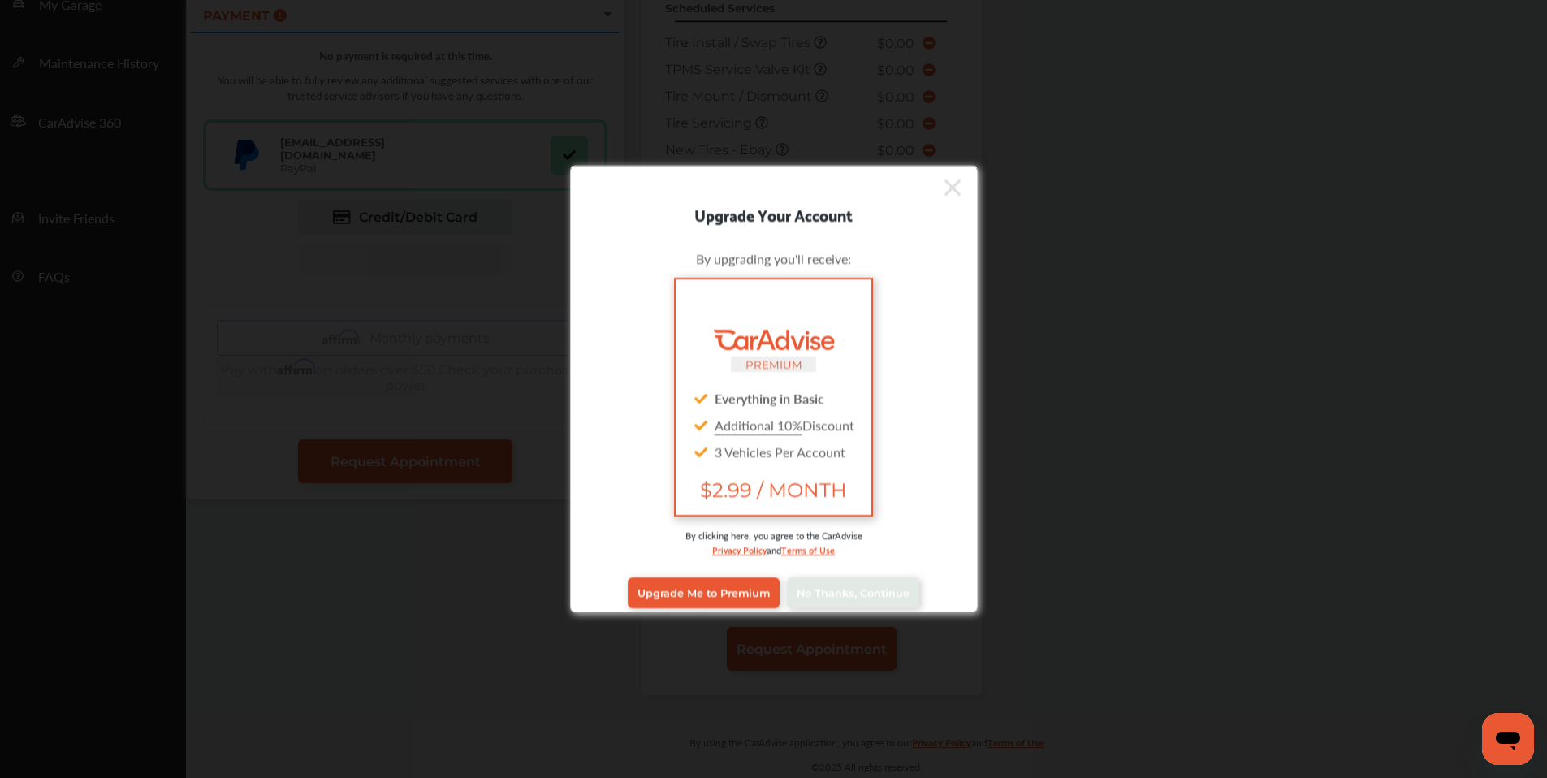
click at [944, 189] on icon at bounding box center [952, 188] width 16 height 26
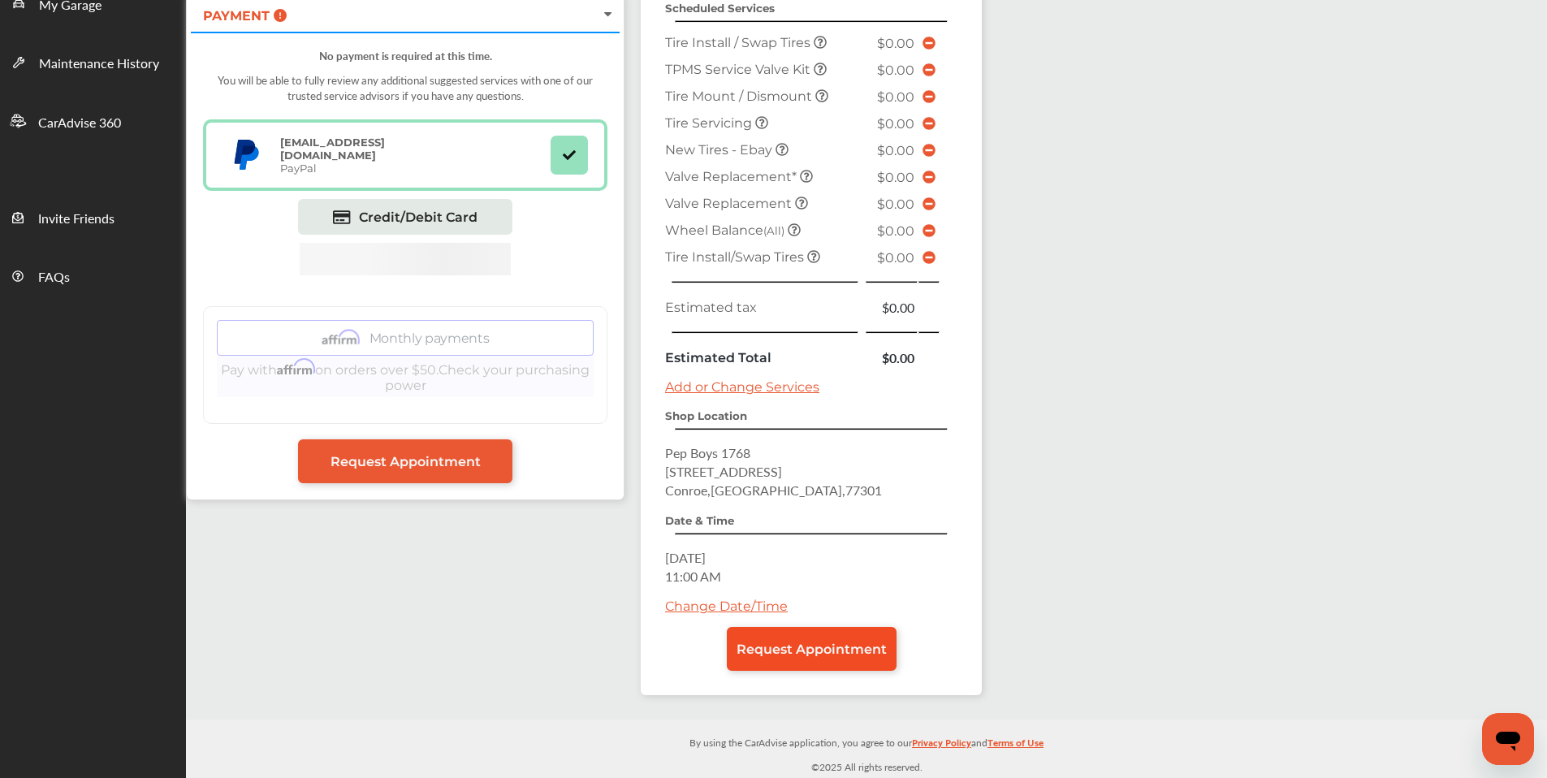
click at [788, 648] on span "Request Appointment" at bounding box center [811, 648] width 150 height 15
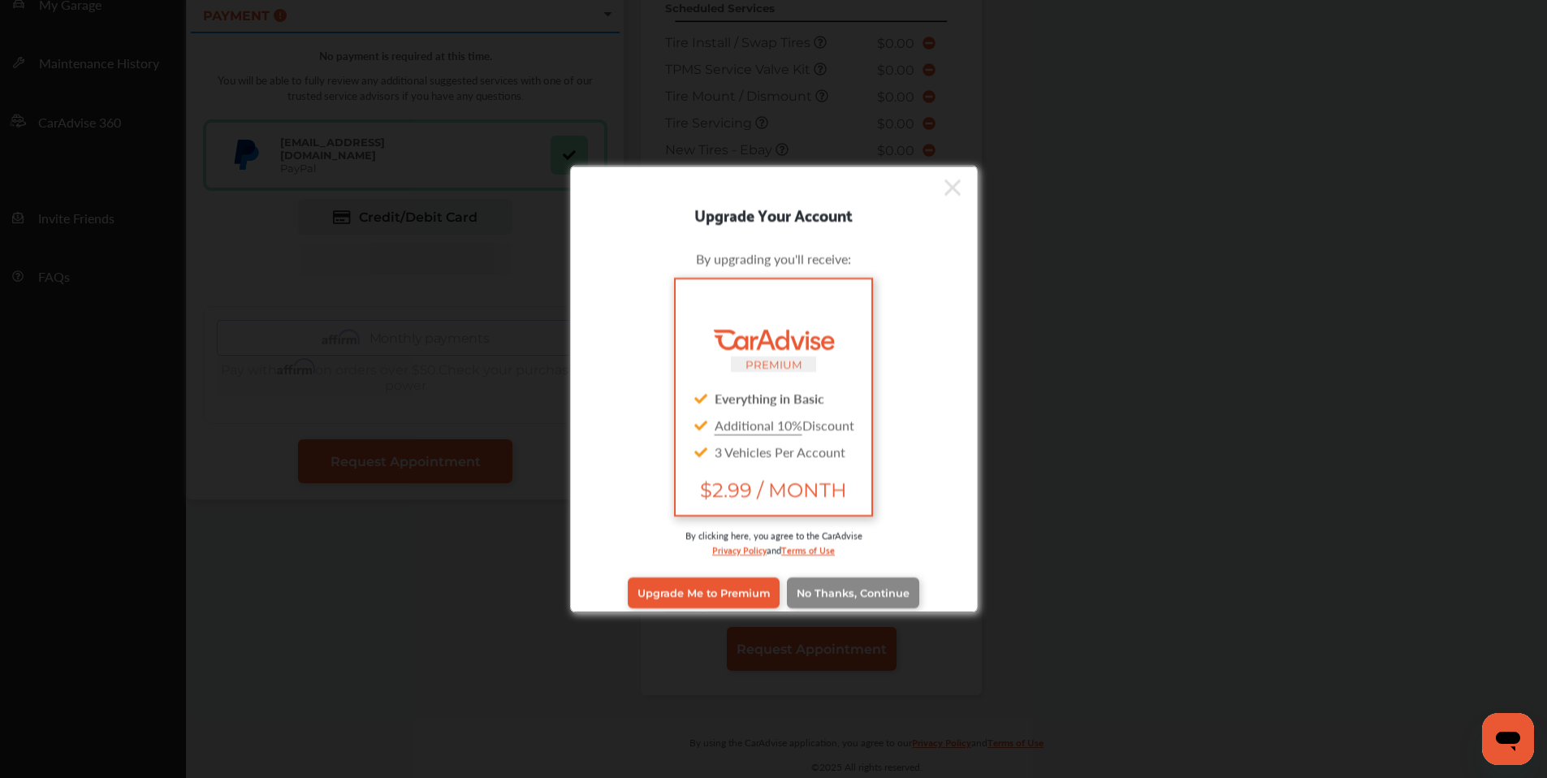
click at [866, 589] on span "No Thanks, Continue" at bounding box center [852, 592] width 113 height 12
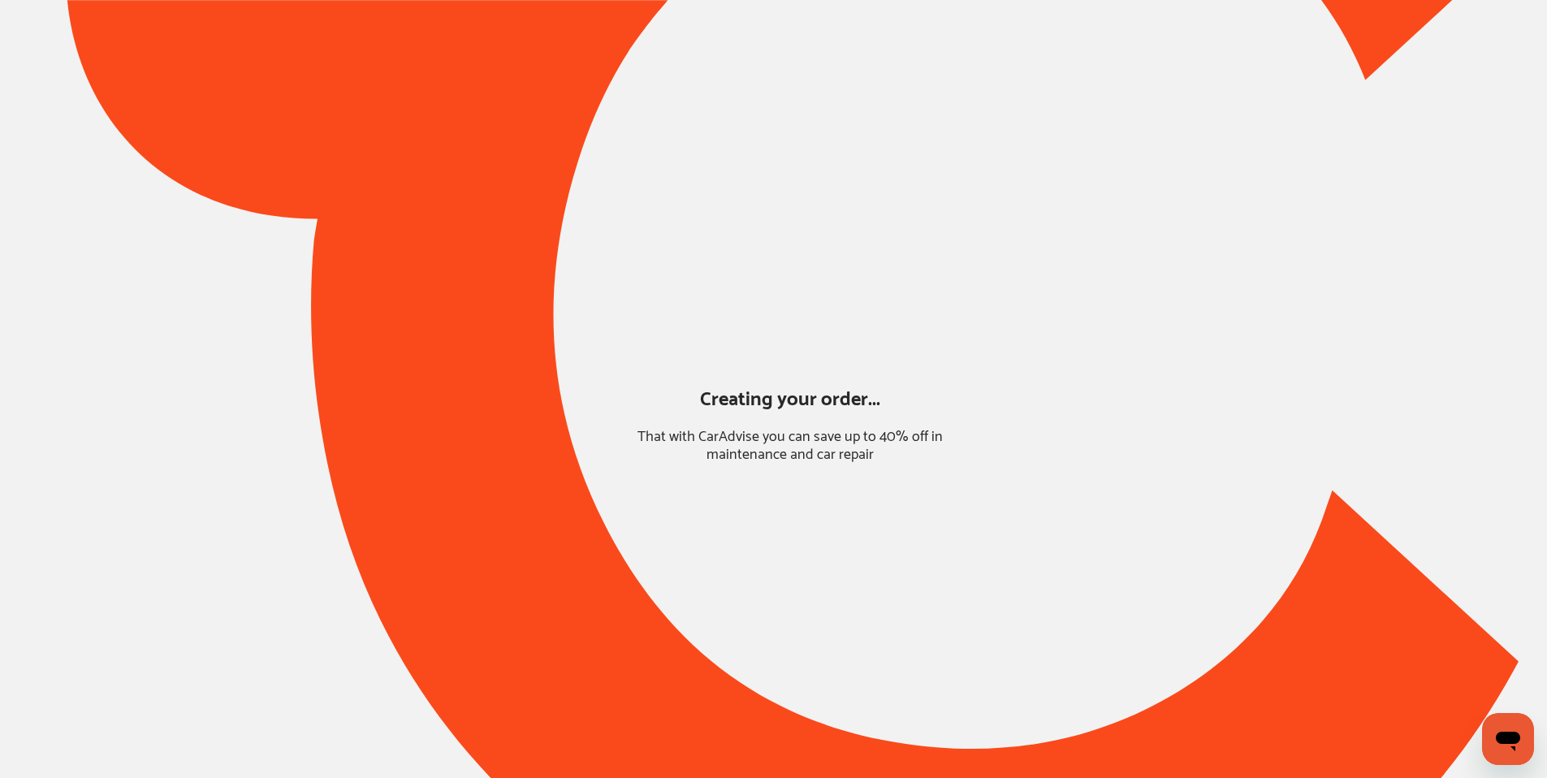
scroll to position [0, 0]
